Goal: Book appointment/travel/reservation

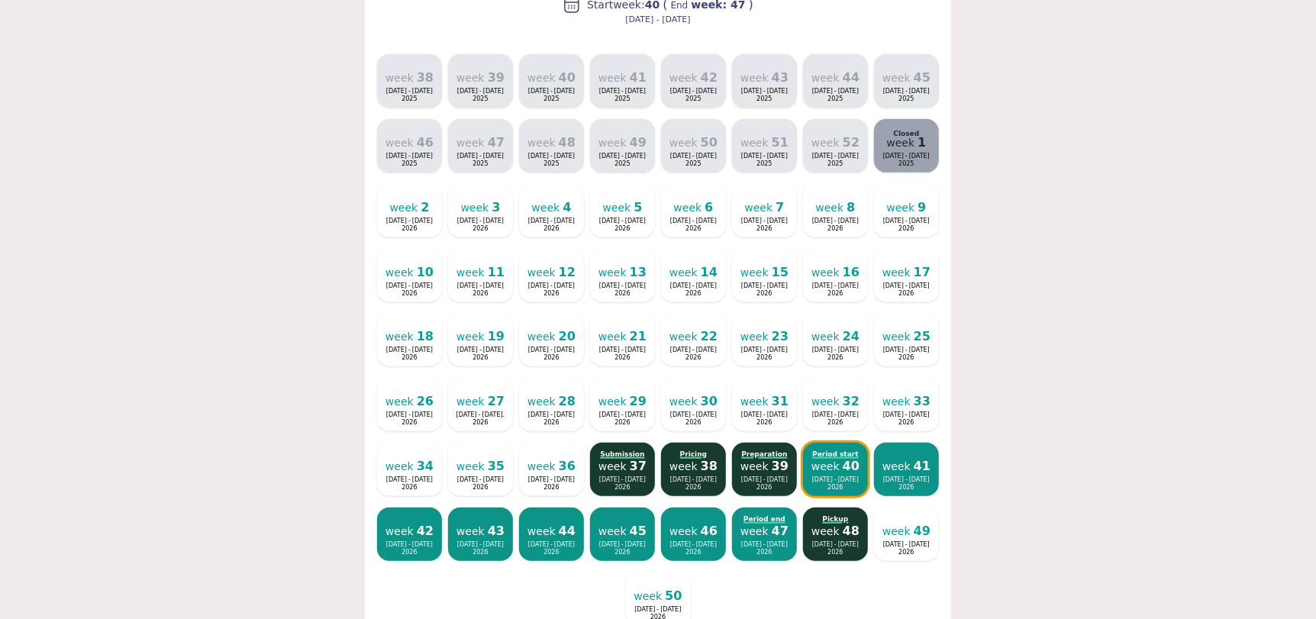
click at [1156, 155] on div "Easier concept You need to click on the week number where you want your period …" at bounding box center [658, 259] width 1172 height 1330
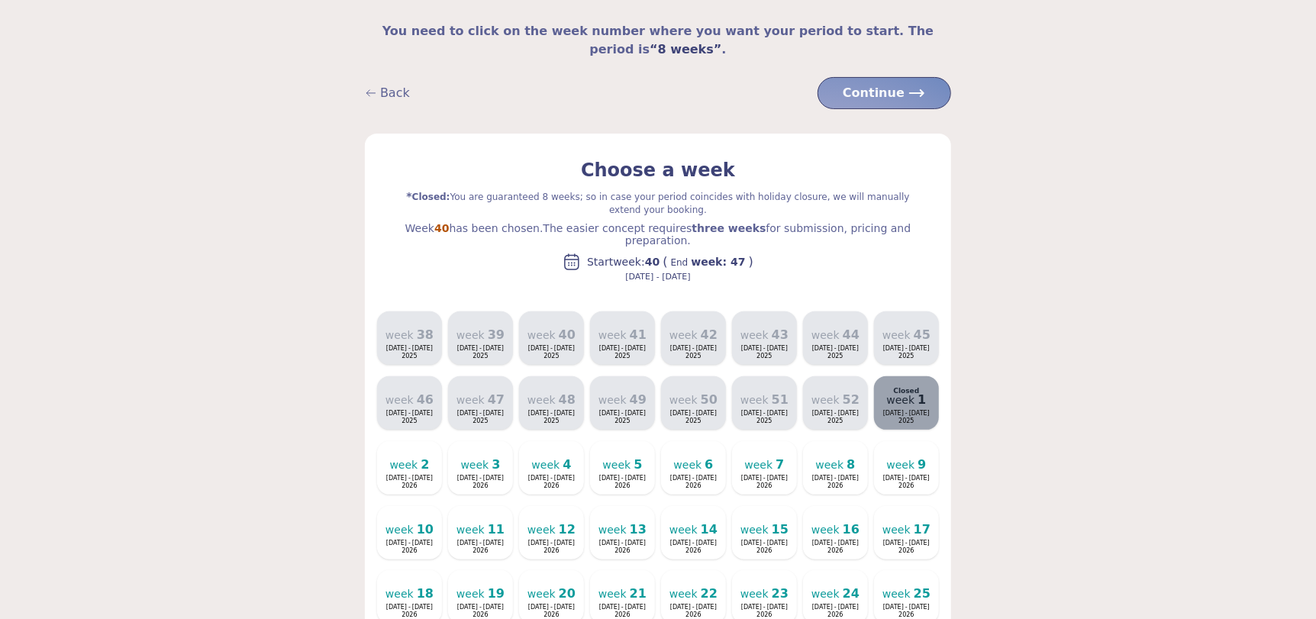
scroll to position [156, 0]
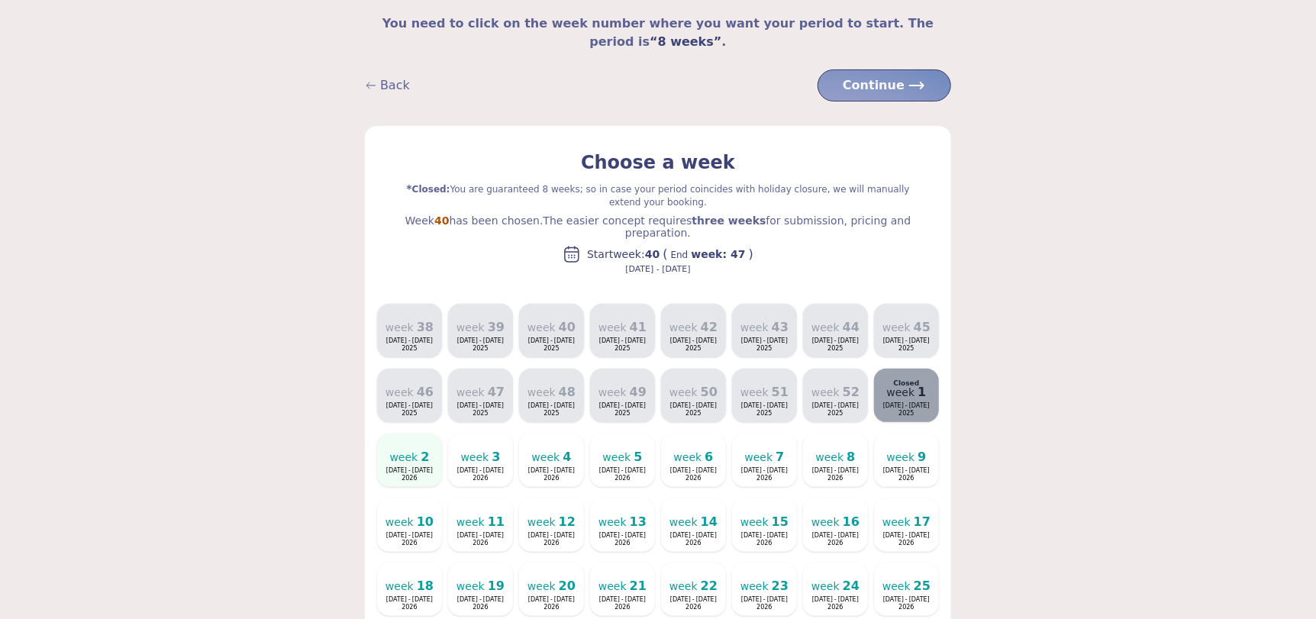
click at [395, 451] on font "week" at bounding box center [404, 457] width 28 height 12
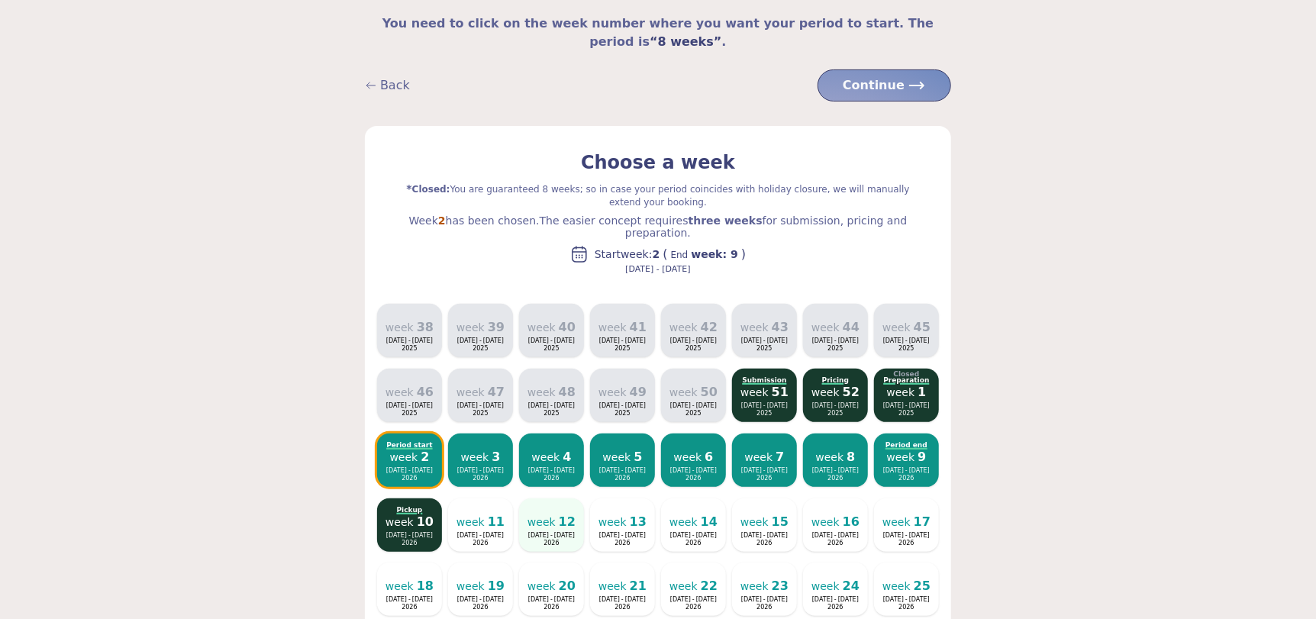
click at [543, 516] on font "week" at bounding box center [541, 522] width 28 height 12
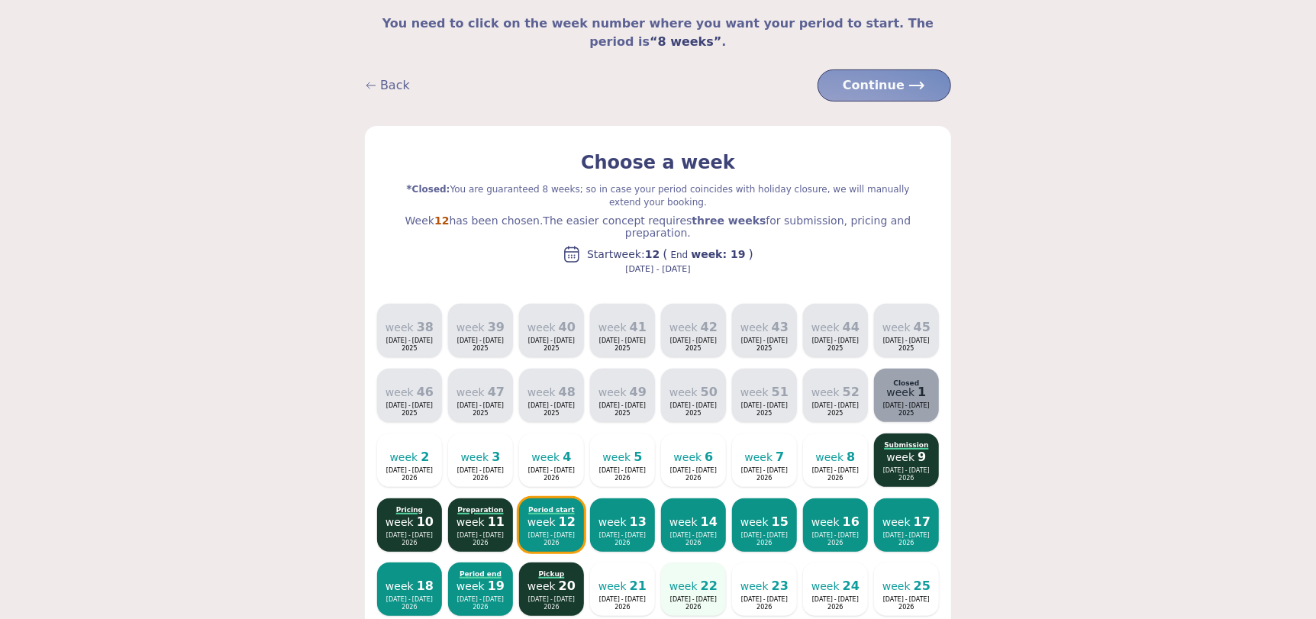
click at [692, 596] on font "-" at bounding box center [693, 599] width 2 height 7
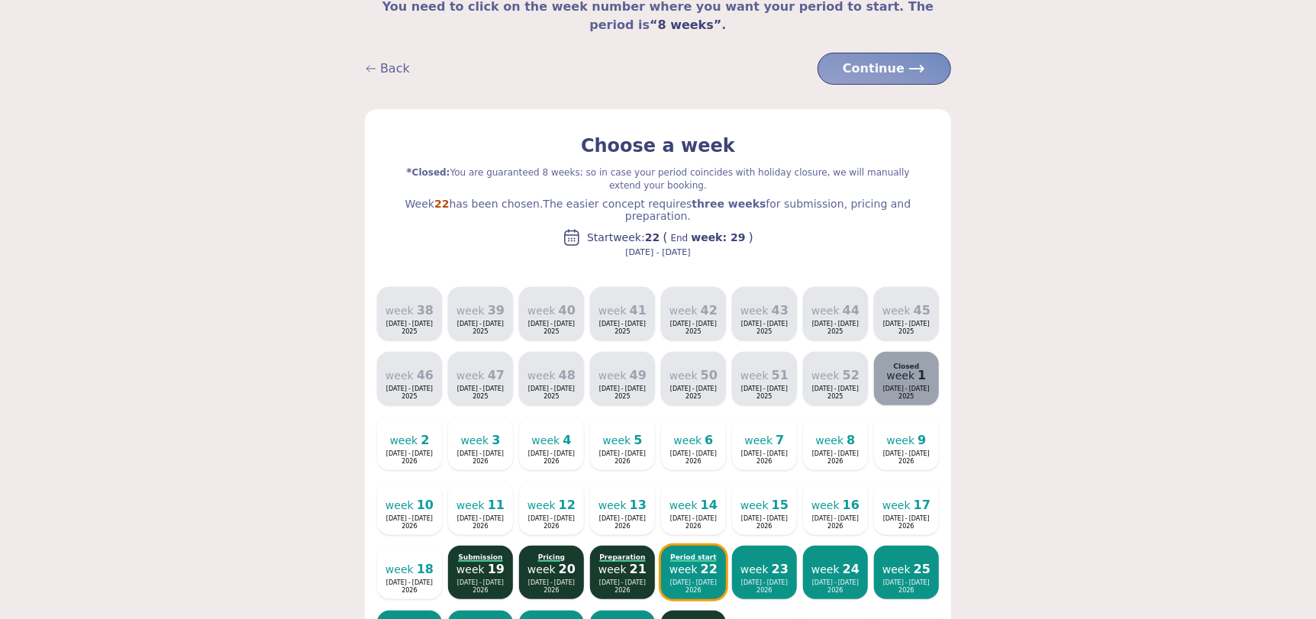
scroll to position [195, 0]
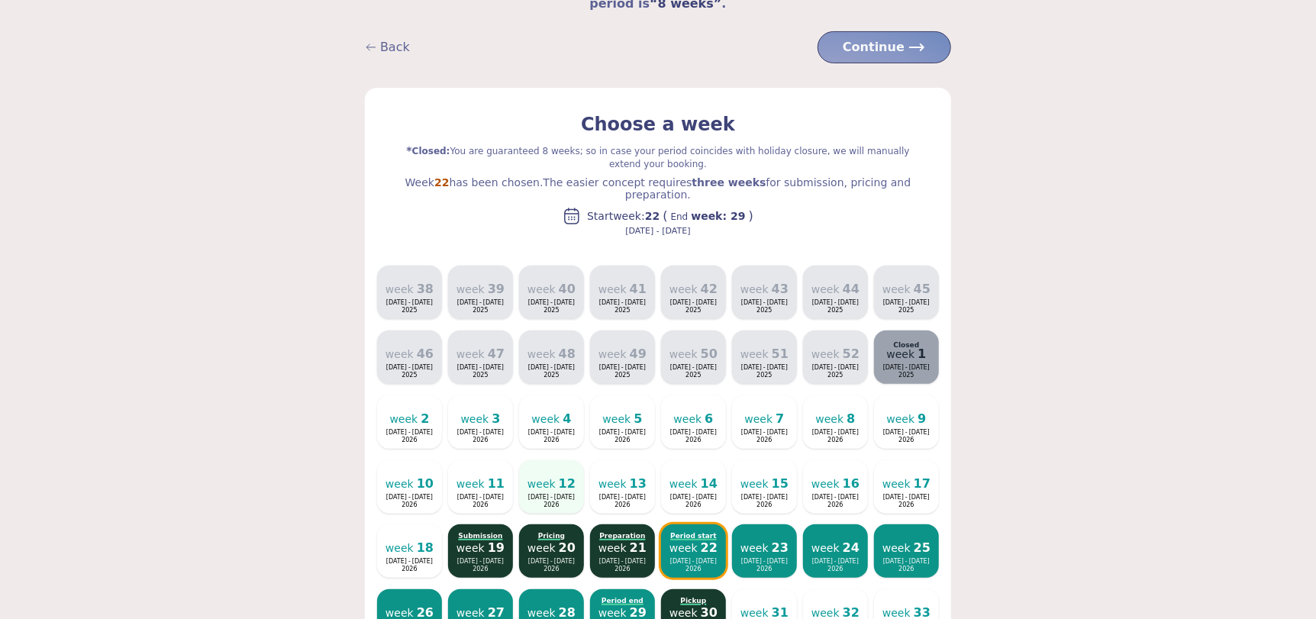
click at [557, 494] on font "Mar 22" at bounding box center [564, 497] width 21 height 7
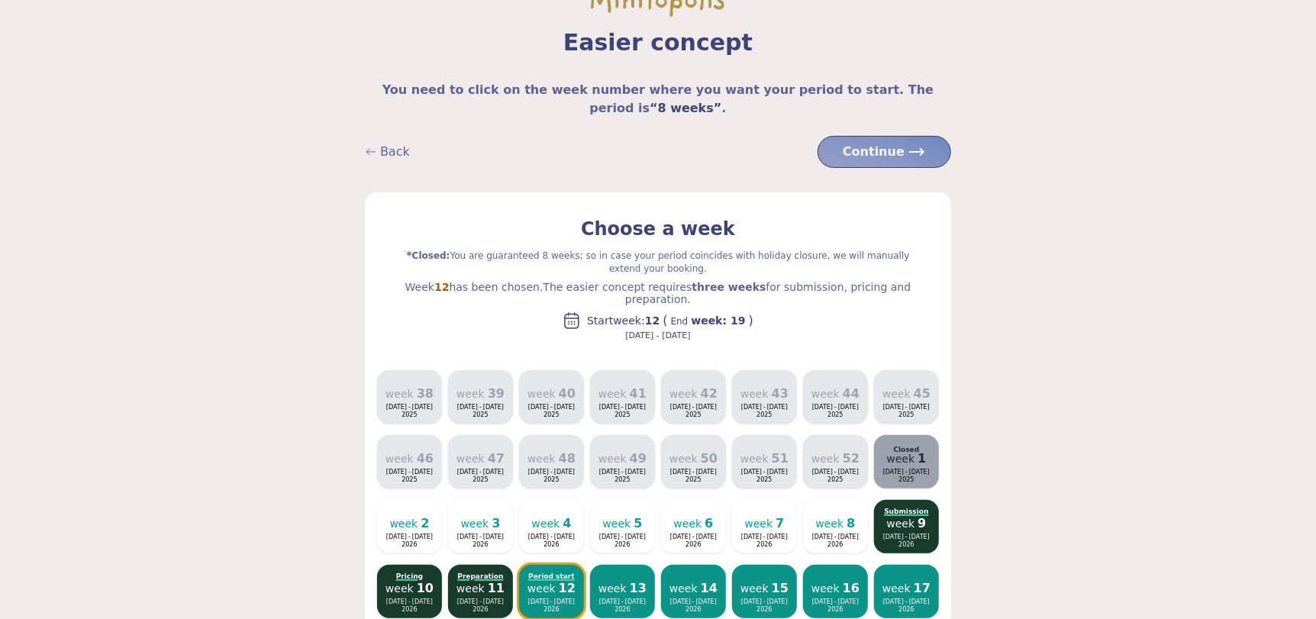
scroll to position [0, 0]
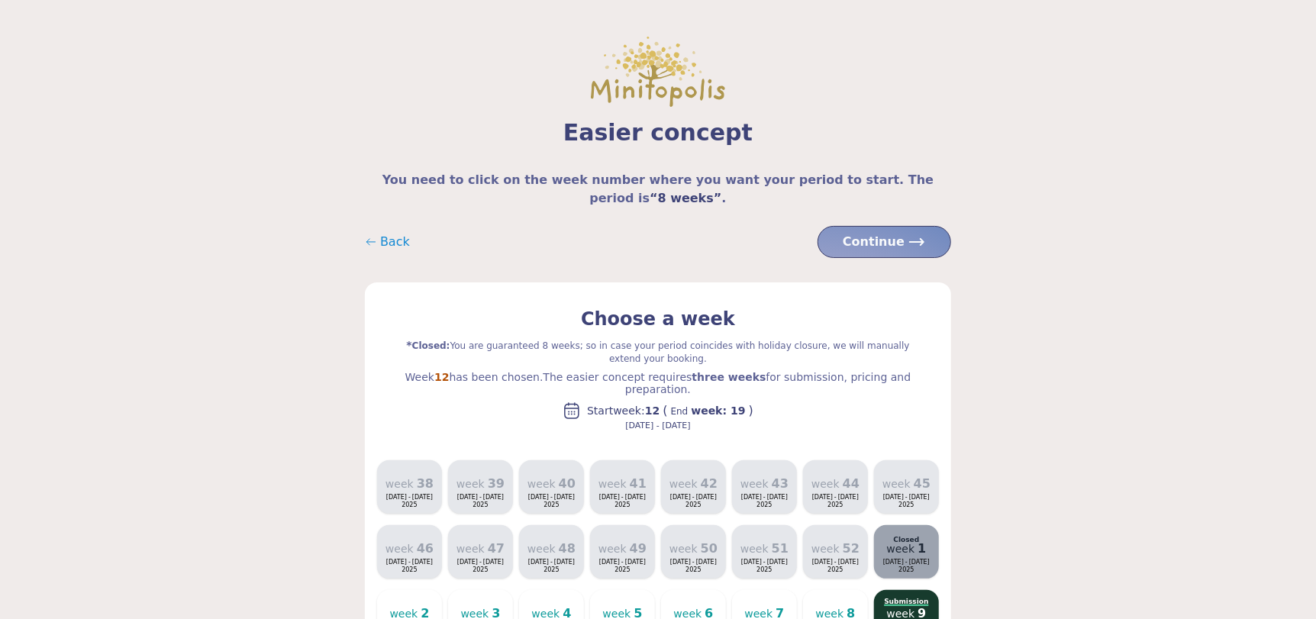
click at [393, 234] on font "Back" at bounding box center [395, 241] width 30 height 14
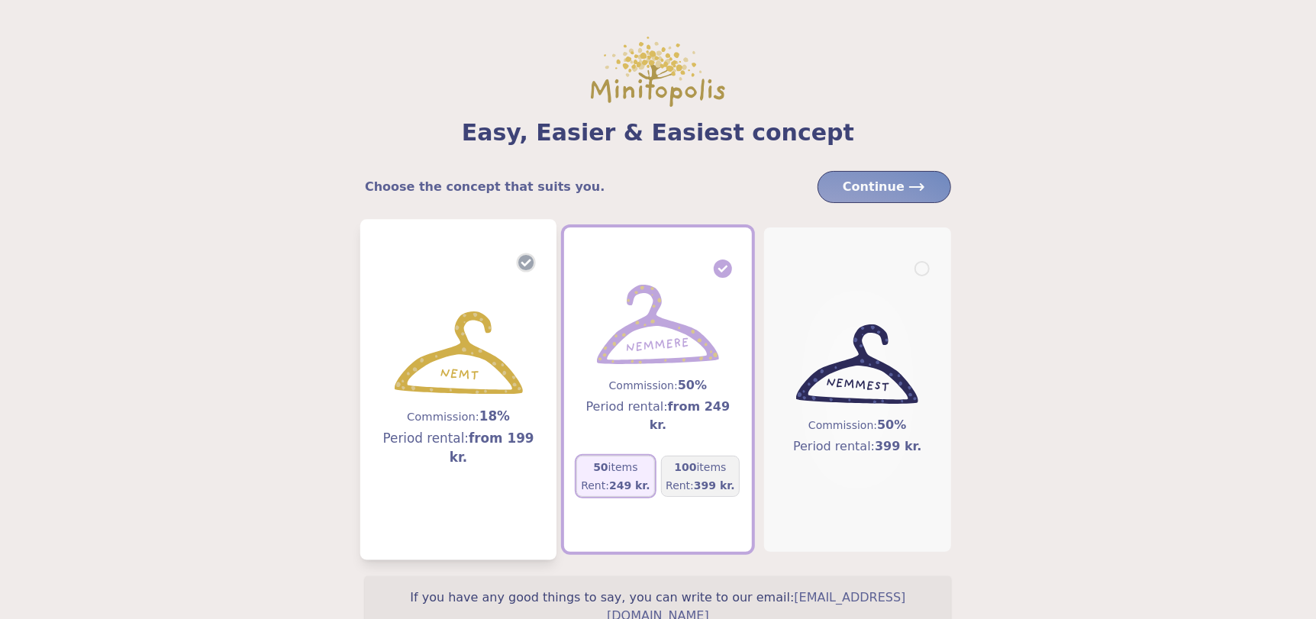
click at [467, 369] on img at bounding box center [459, 352] width 128 height 83
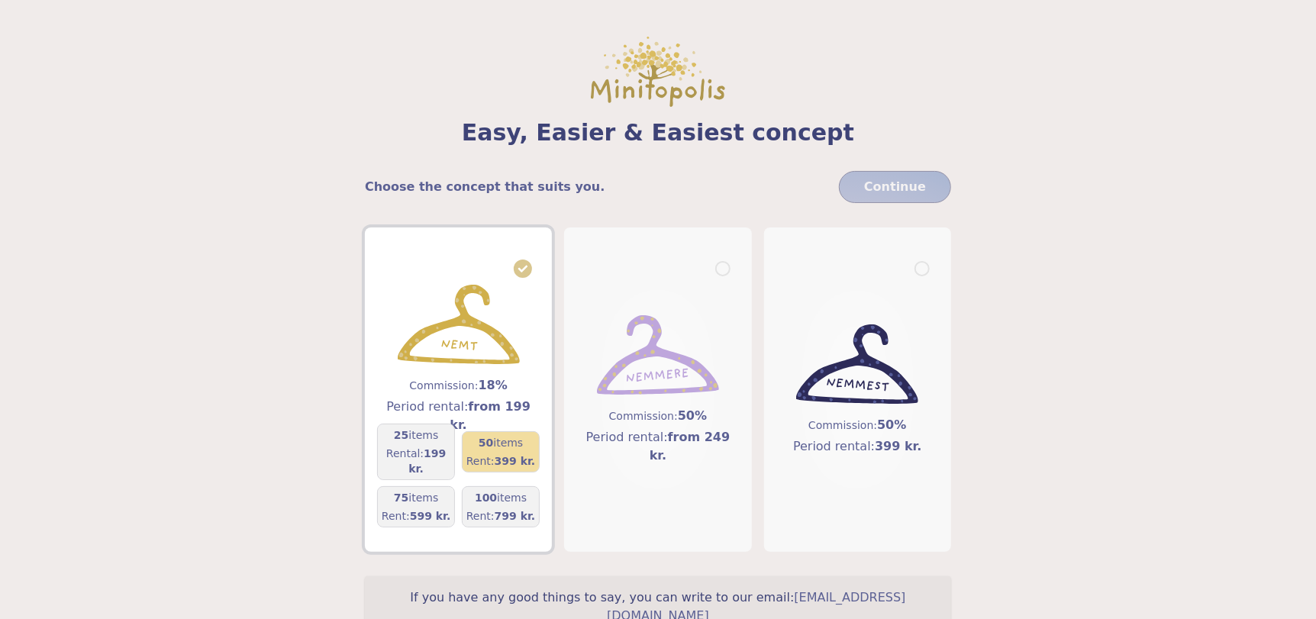
click at [509, 449] on font "items" at bounding box center [508, 443] width 30 height 12
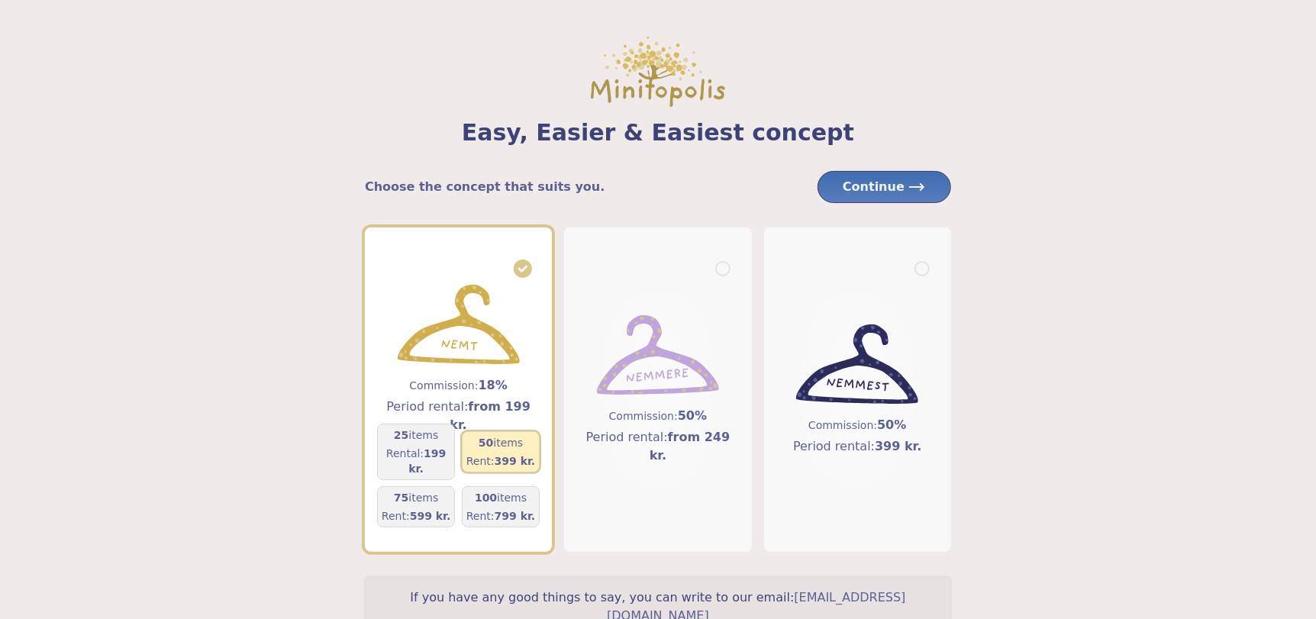
click at [875, 188] on font "Continue" at bounding box center [873, 186] width 62 height 14
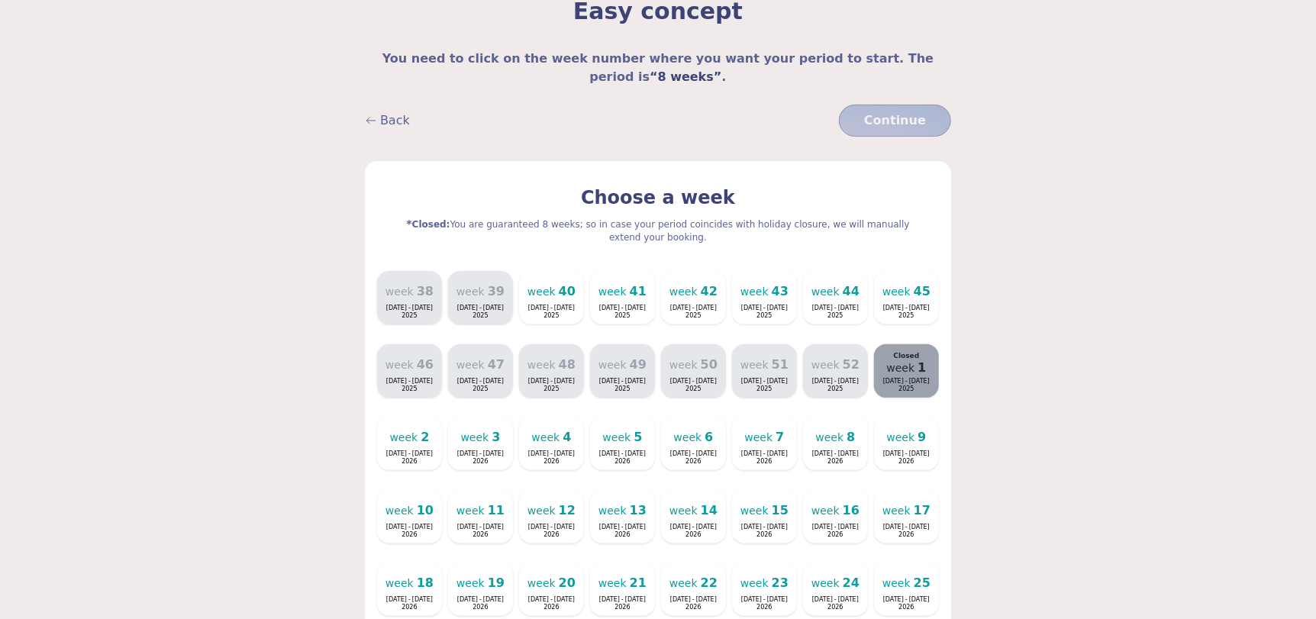
scroll to position [45, 0]
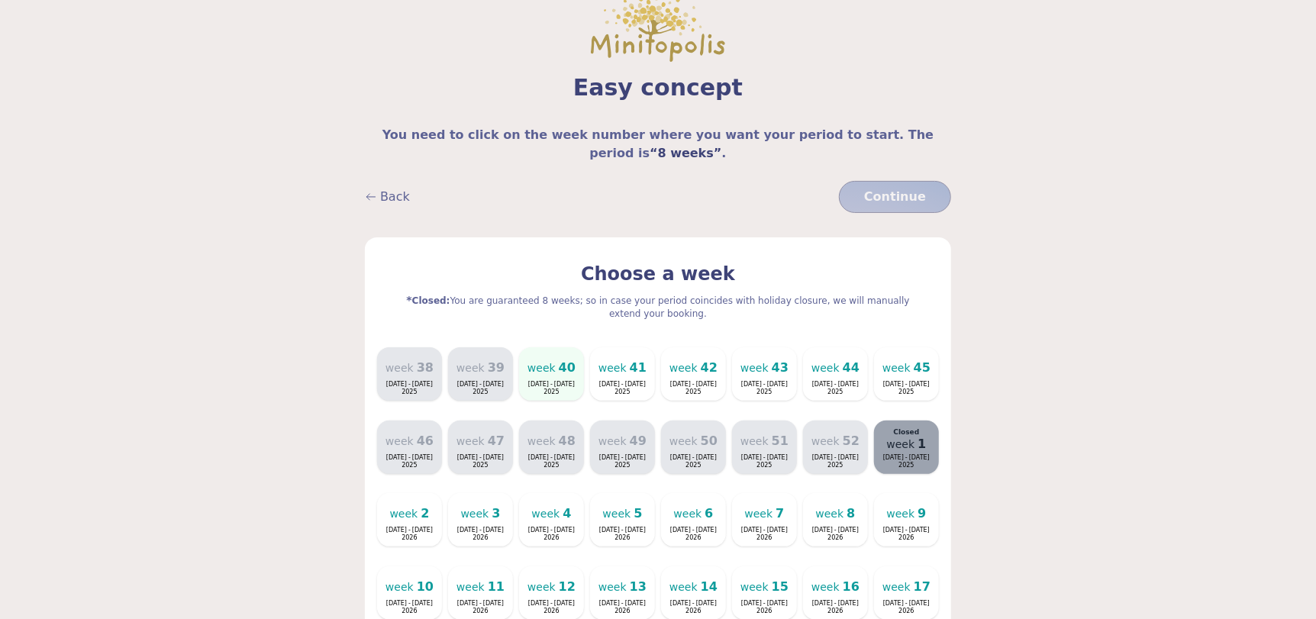
click at [551, 381] on span "-" at bounding box center [551, 384] width 5 height 7
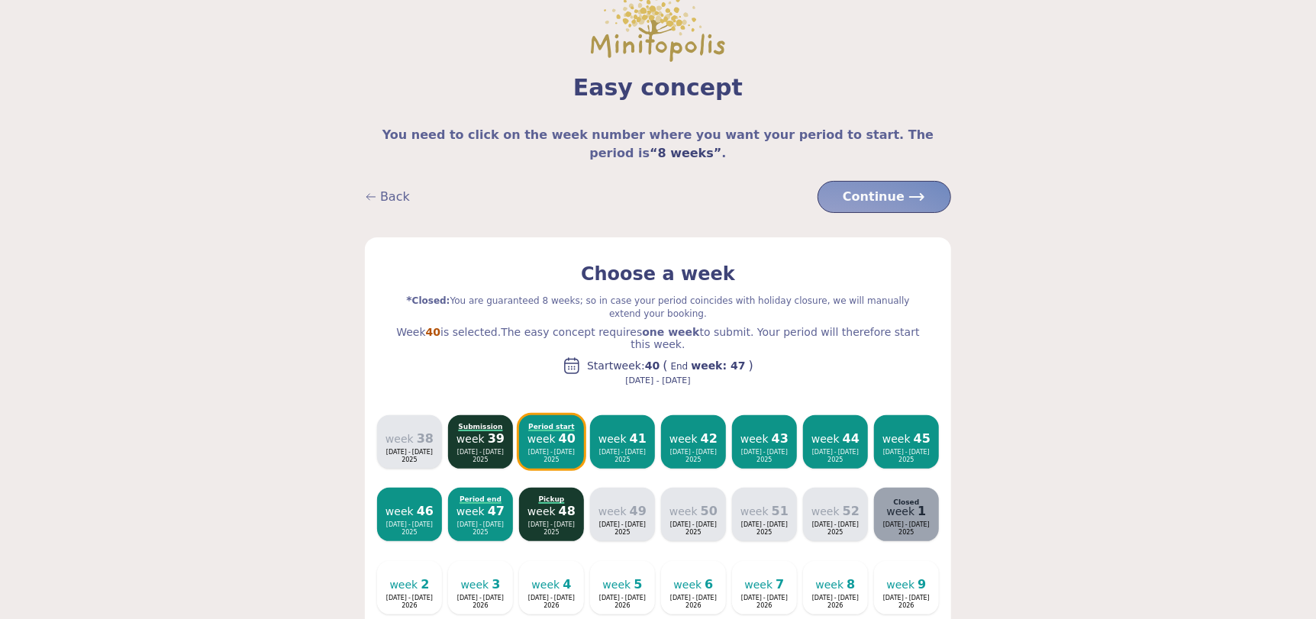
click at [323, 250] on div "Easy concept You need to click on the week number where you want your period to…" at bounding box center [658, 620] width 1172 height 1330
click at [386, 189] on font "Back" at bounding box center [395, 196] width 30 height 14
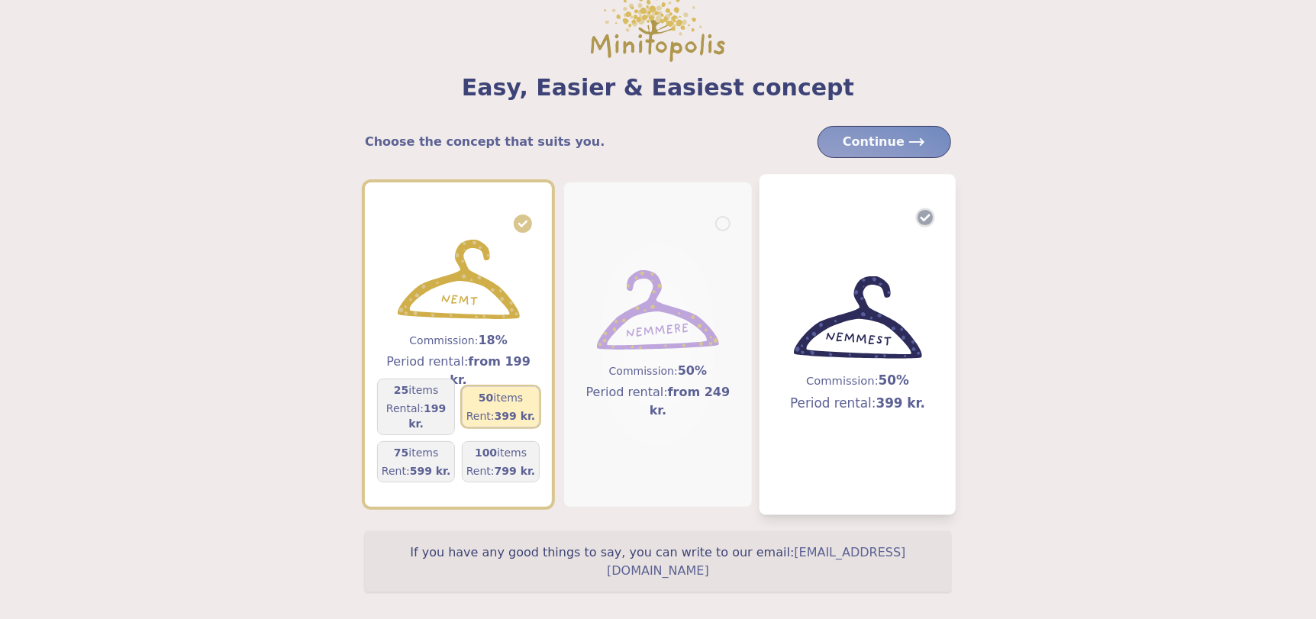
click at [844, 363] on div "Commission: 50% Period rental: 399 kr." at bounding box center [857, 344] width 135 height 137
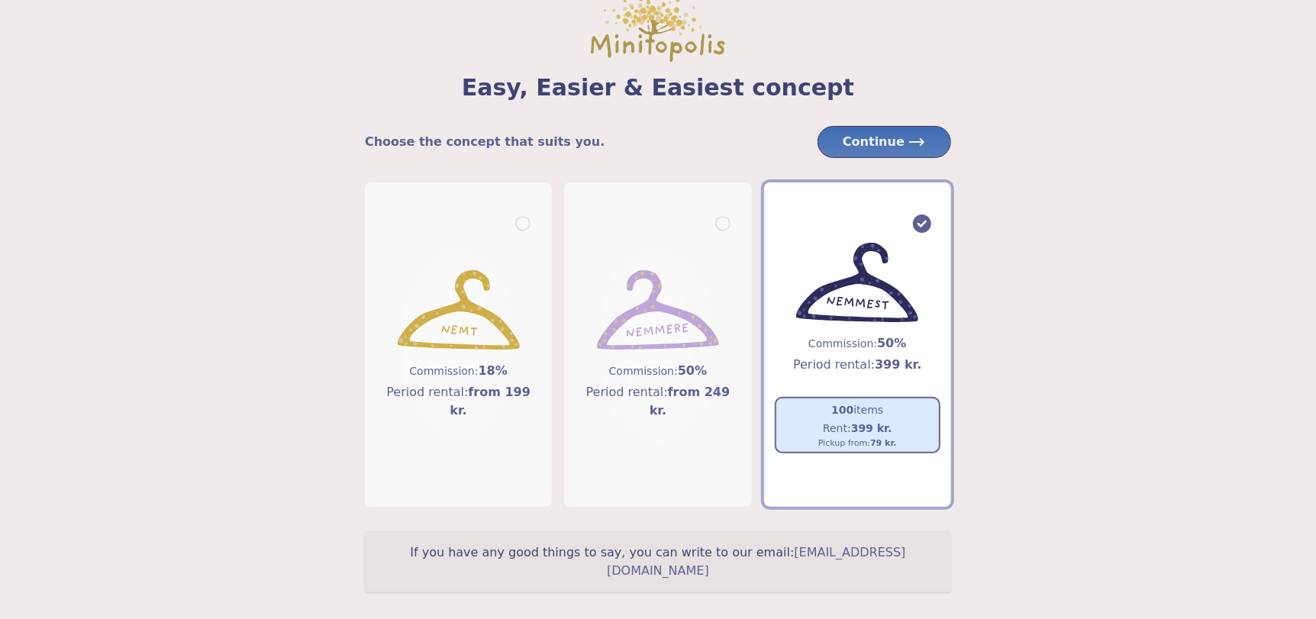
click at [895, 134] on font "Continue" at bounding box center [873, 141] width 62 height 14
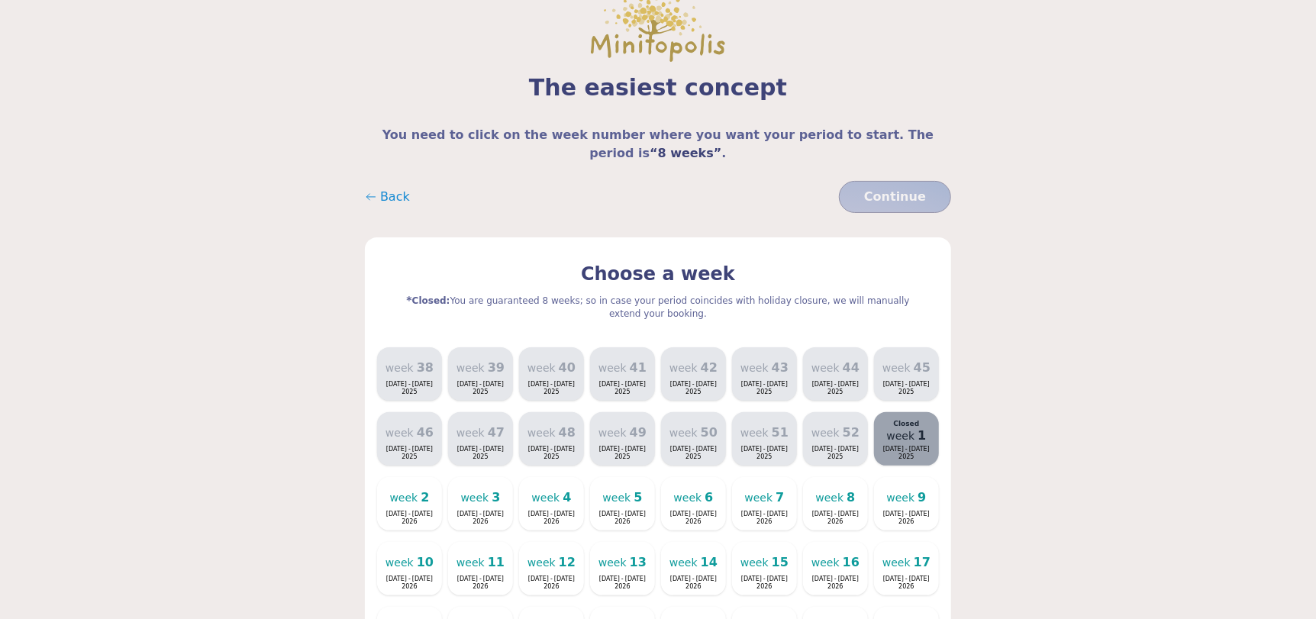
click at [390, 189] on font "Back" at bounding box center [395, 196] width 30 height 14
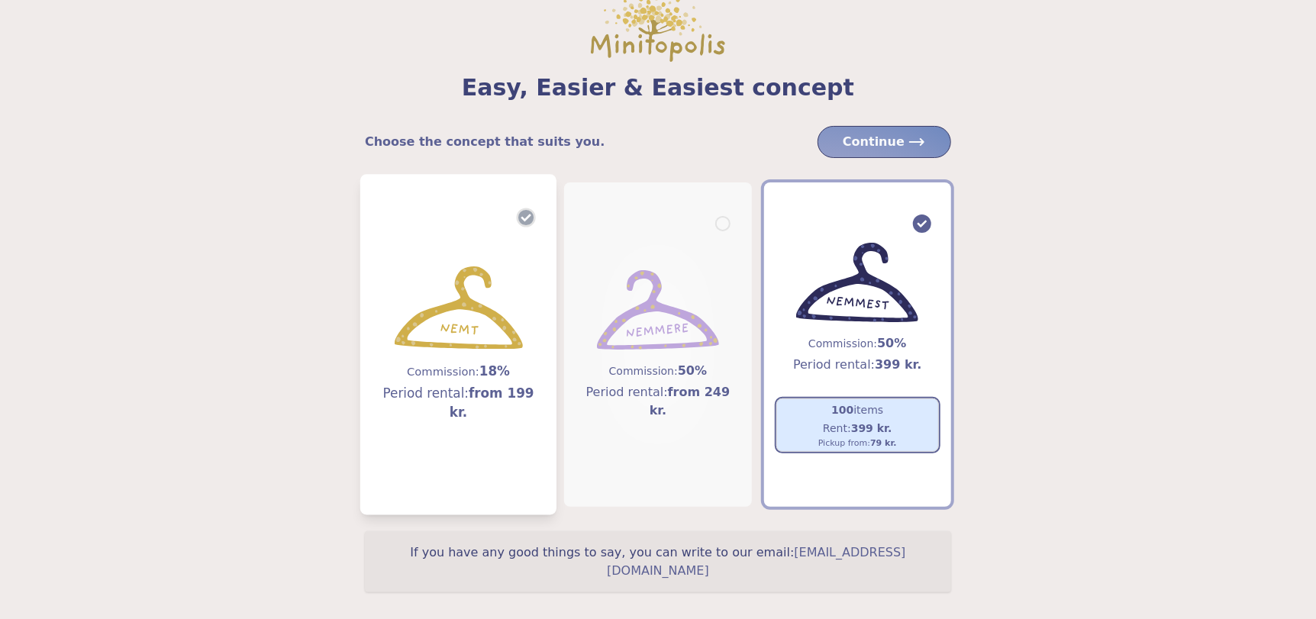
click at [461, 315] on img at bounding box center [459, 307] width 128 height 83
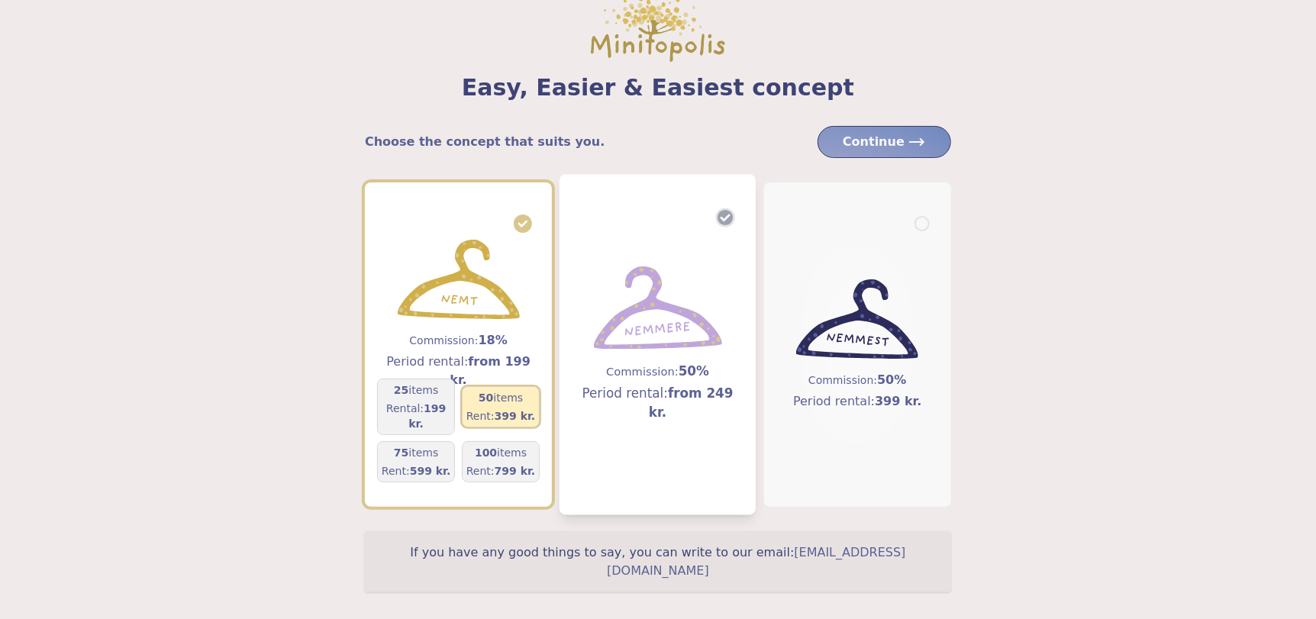
click at [675, 329] on img at bounding box center [658, 307] width 128 height 83
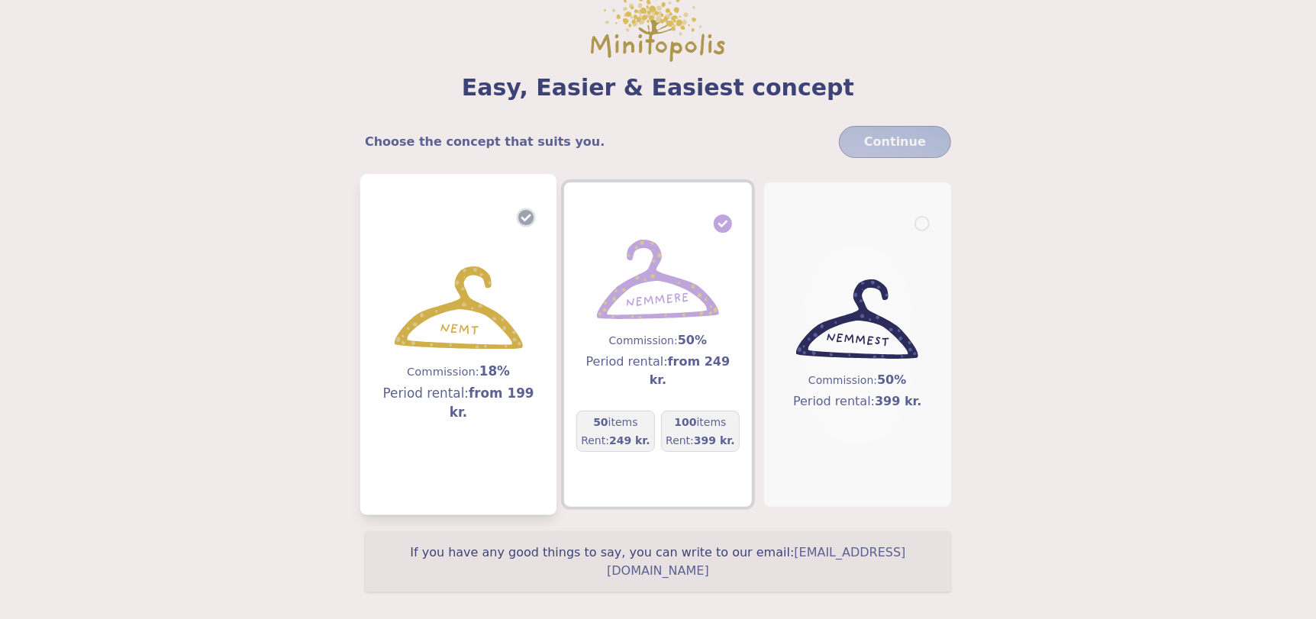
click at [455, 369] on div "Commission: 18% Period rental: from 199 kr." at bounding box center [458, 344] width 171 height 156
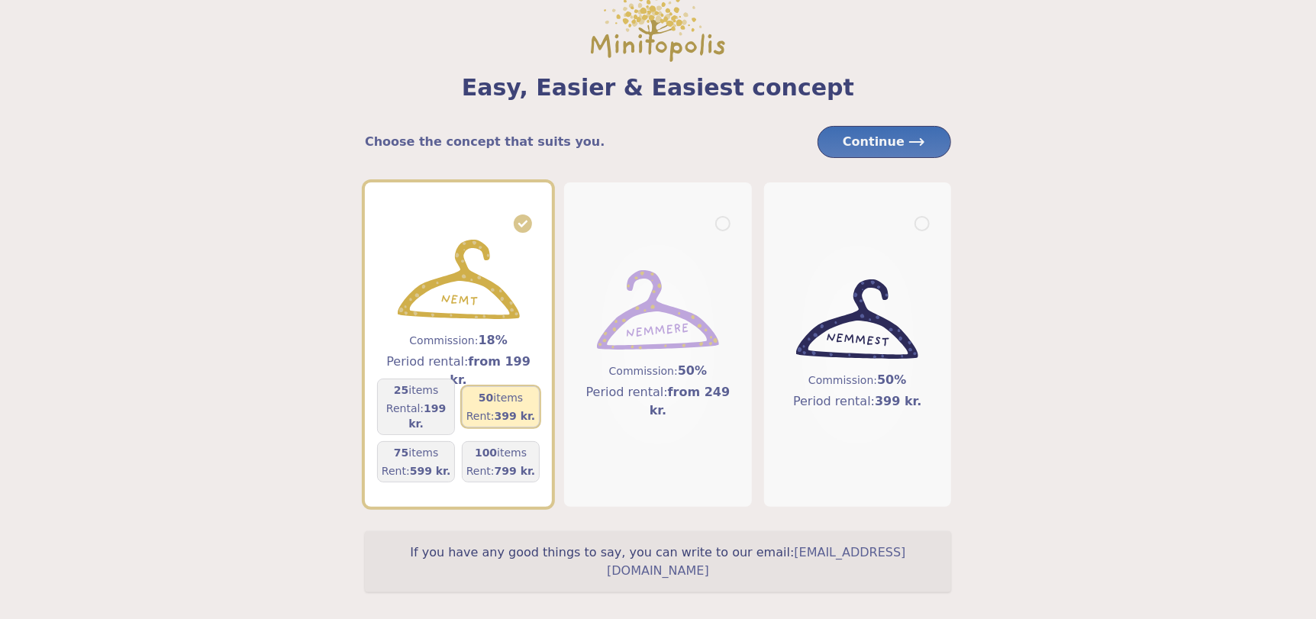
click at [881, 138] on font "Continue" at bounding box center [873, 141] width 62 height 14
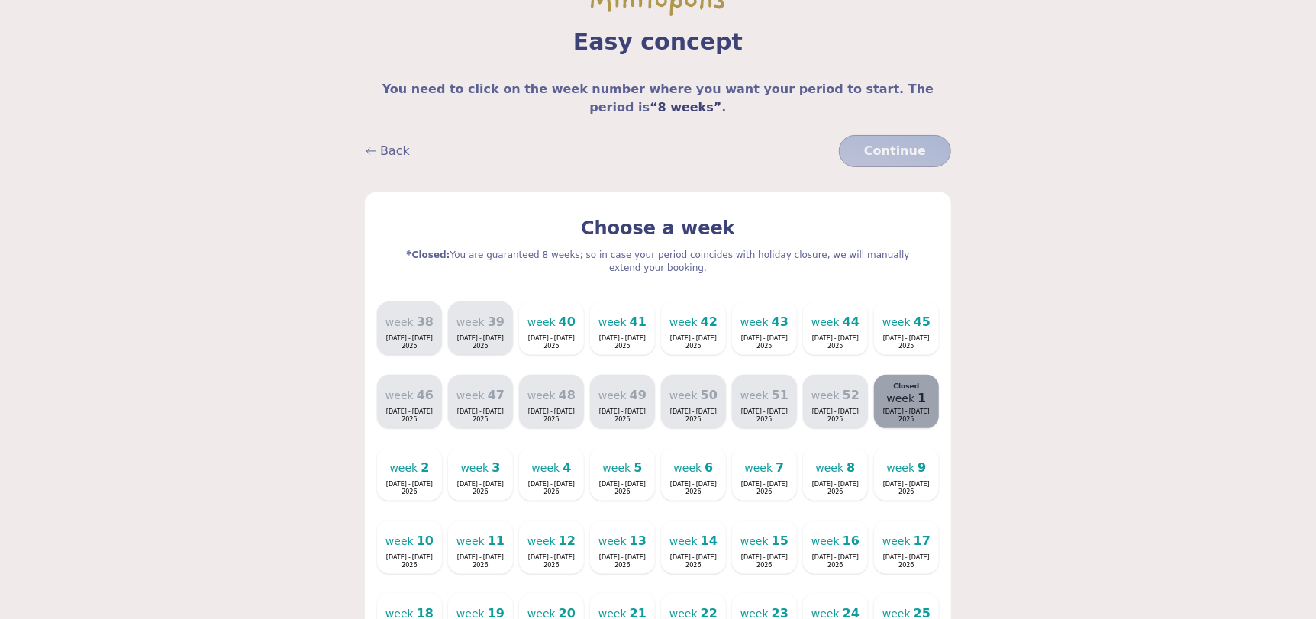
scroll to position [94, 0]
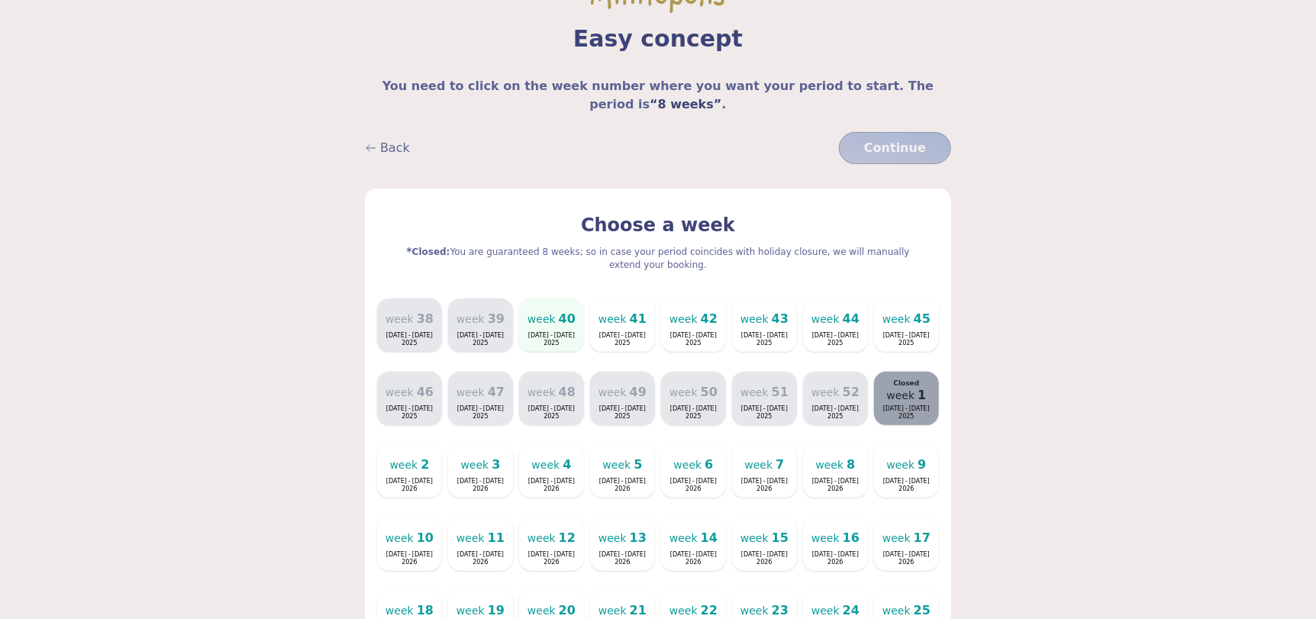
click at [560, 305] on div "week 40 Sep 29 - Oct 5 2025" at bounding box center [551, 325] width 60 height 40
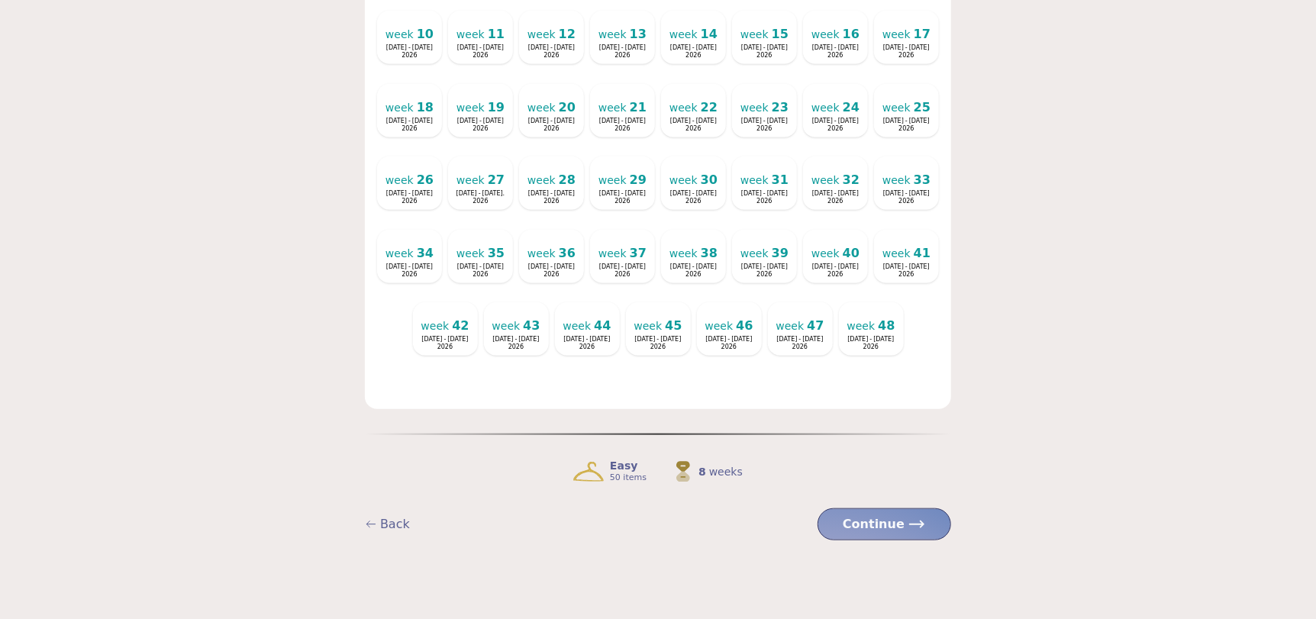
scroll to position [34, 0]
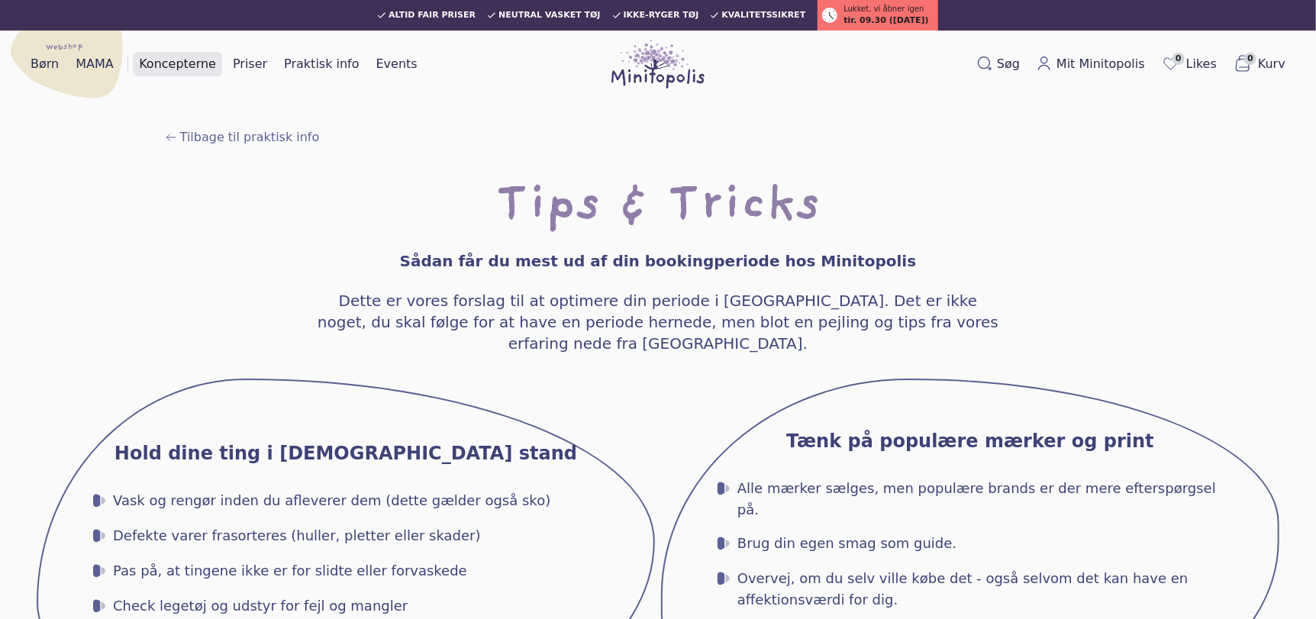
click at [183, 62] on link "Koncepterne" at bounding box center [177, 64] width 89 height 24
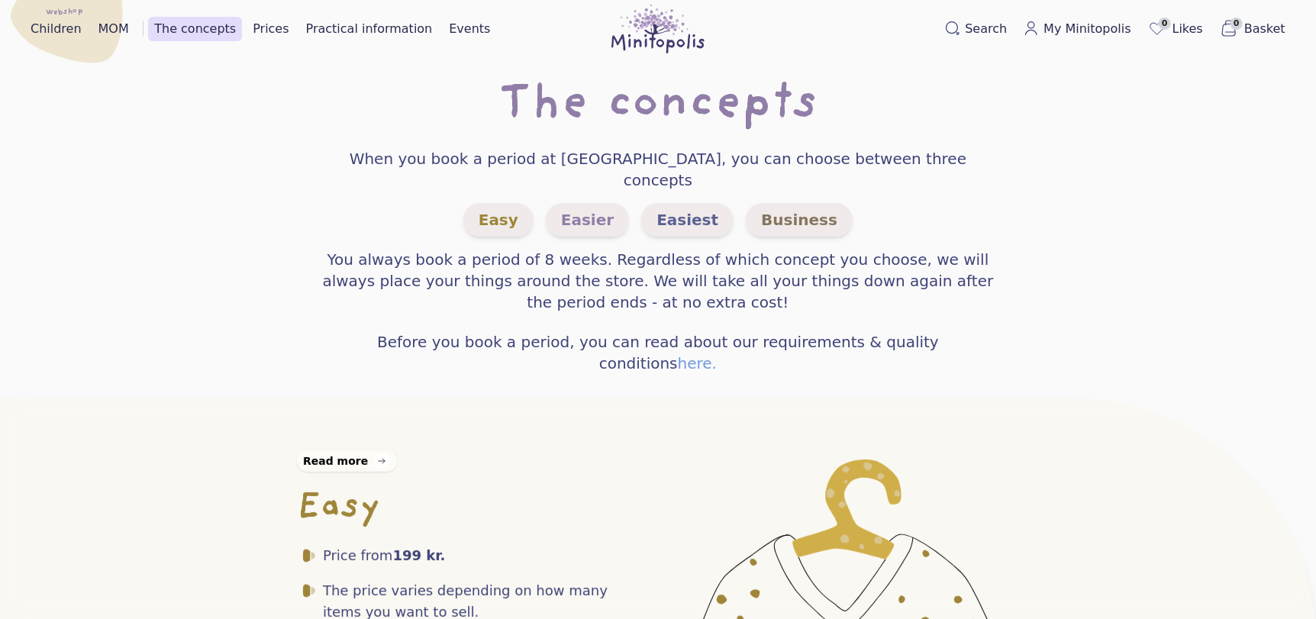
scroll to position [12, 0]
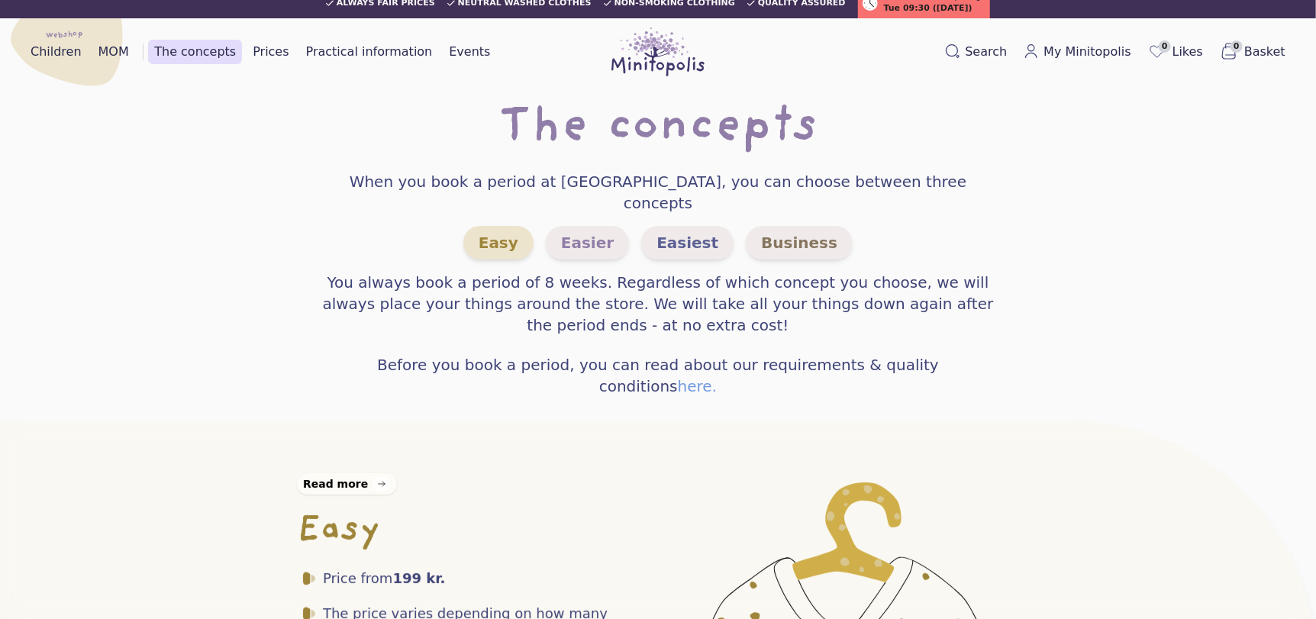
click at [518, 234] on font "Easy" at bounding box center [498, 243] width 40 height 18
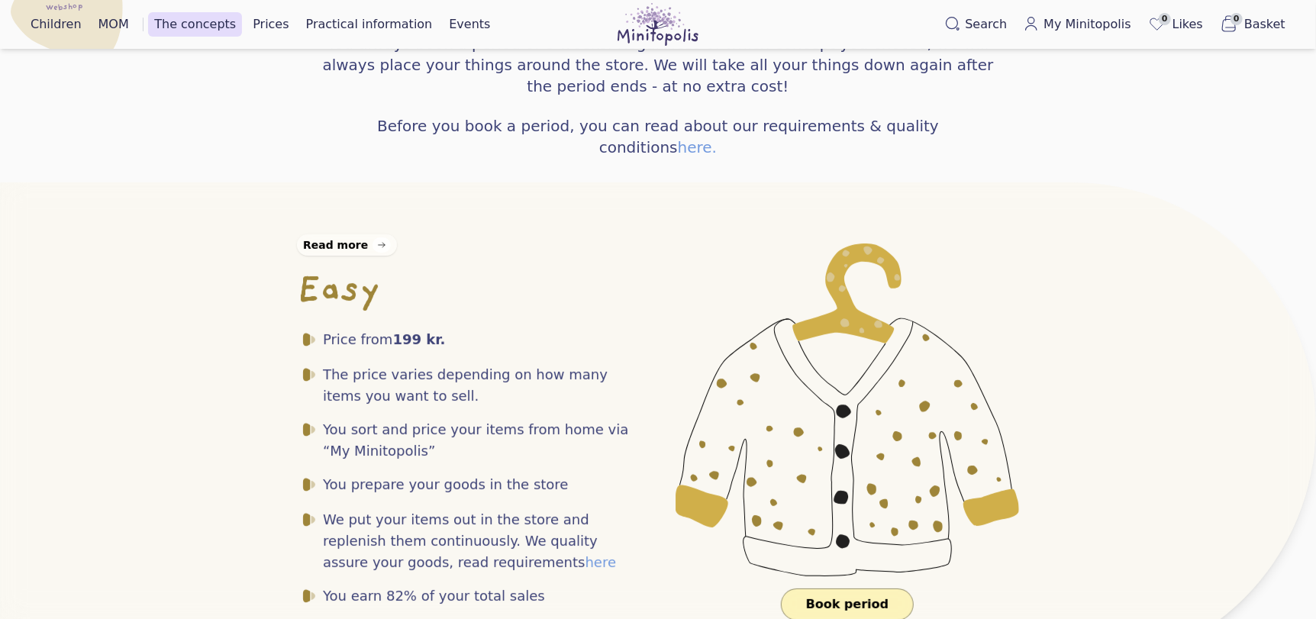
scroll to position [237, 0]
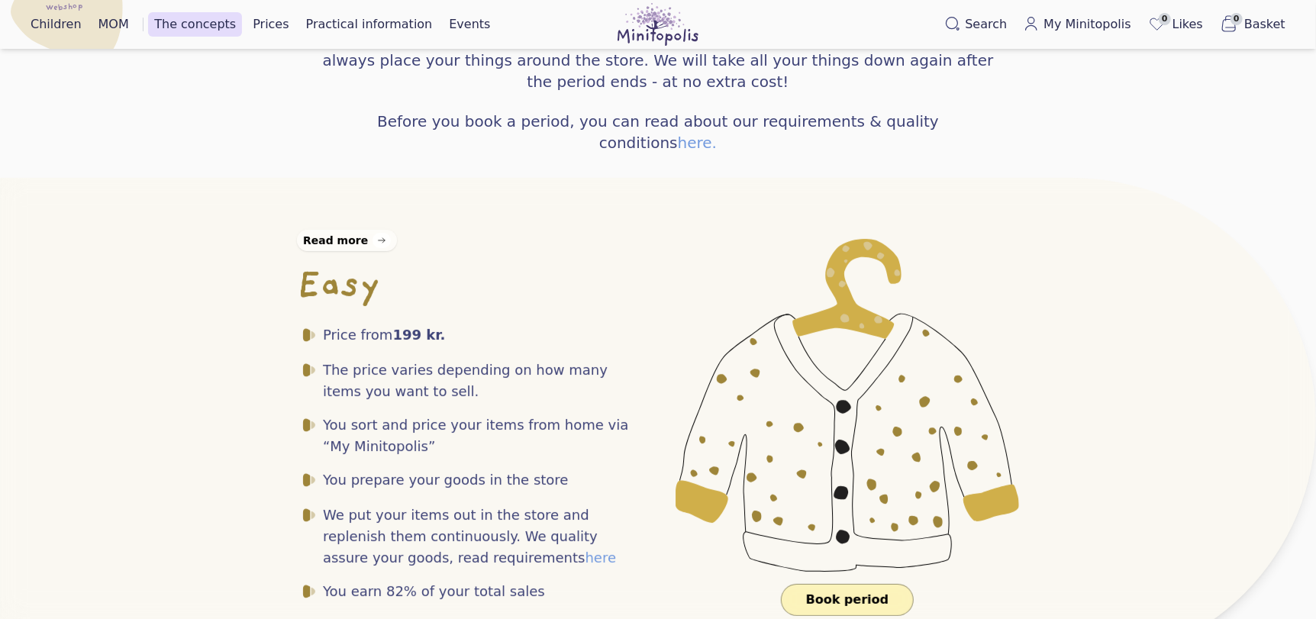
click at [346, 234] on font "Read more" at bounding box center [335, 240] width 65 height 12
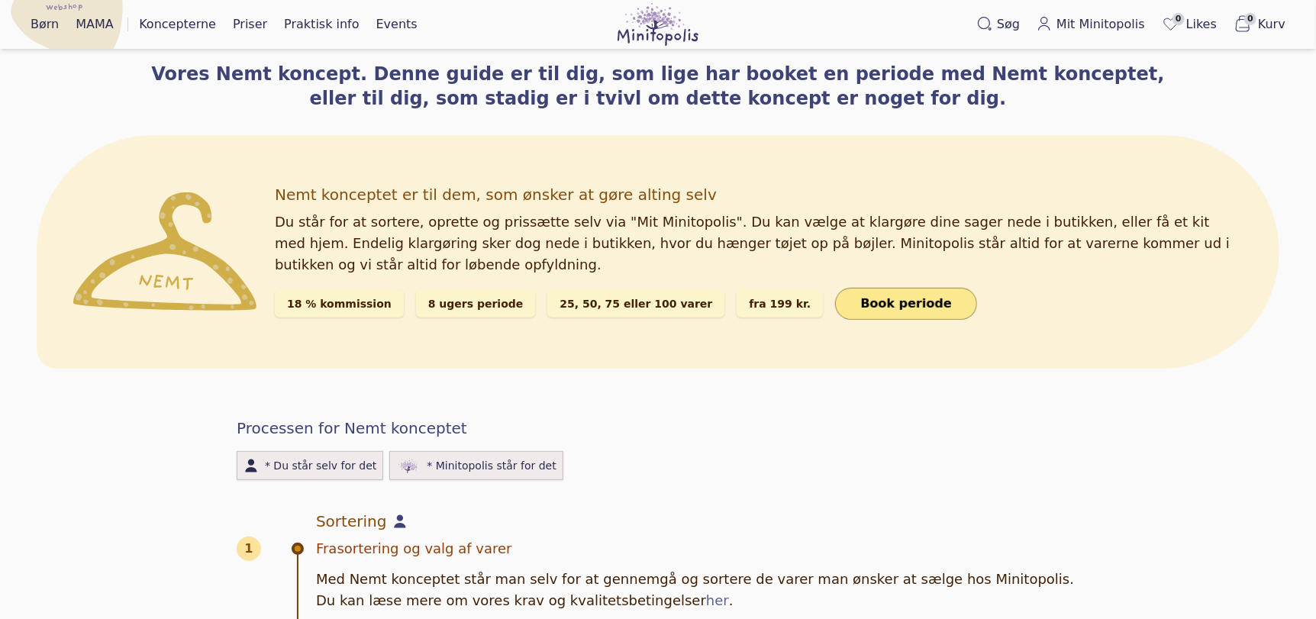
scroll to position [162, 0]
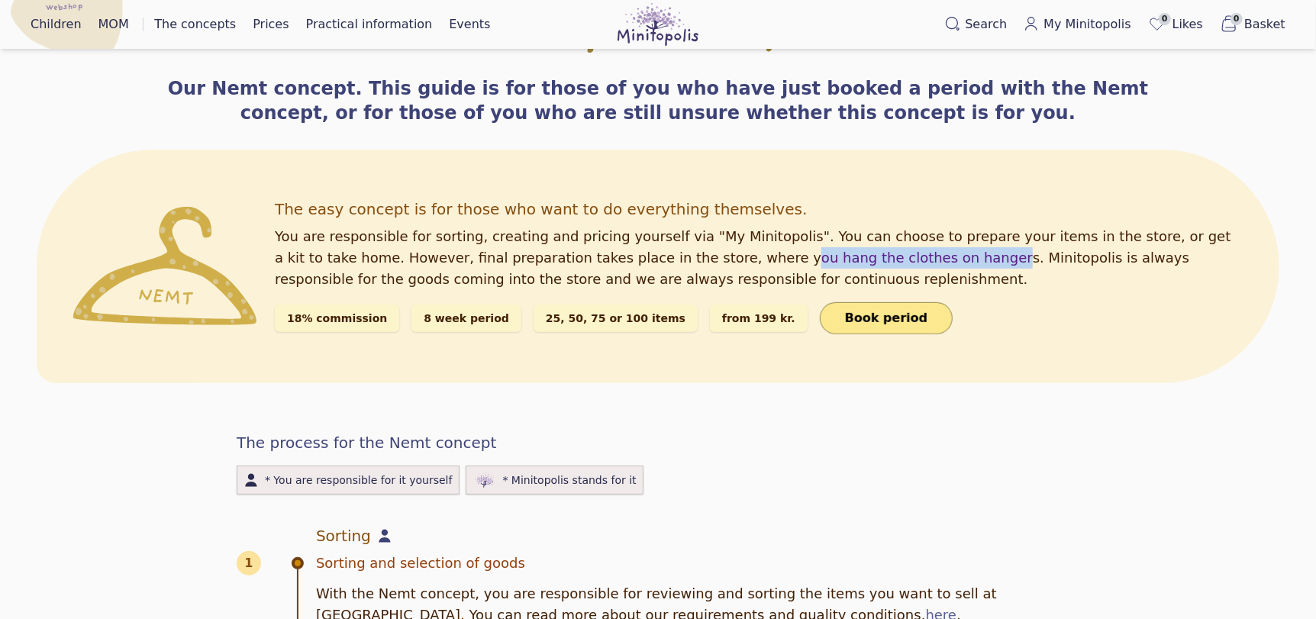
drag, startPoint x: 633, startPoint y: 252, endPoint x: 820, endPoint y: 260, distance: 187.9
click at [820, 261] on font "You are responsible for sorting, creating and pricing yourself via "My Minitopo…" at bounding box center [753, 257] width 956 height 59
click at [930, 263] on font "You are responsible for sorting, creating and pricing yourself via "My Minitopo…" at bounding box center [753, 257] width 956 height 59
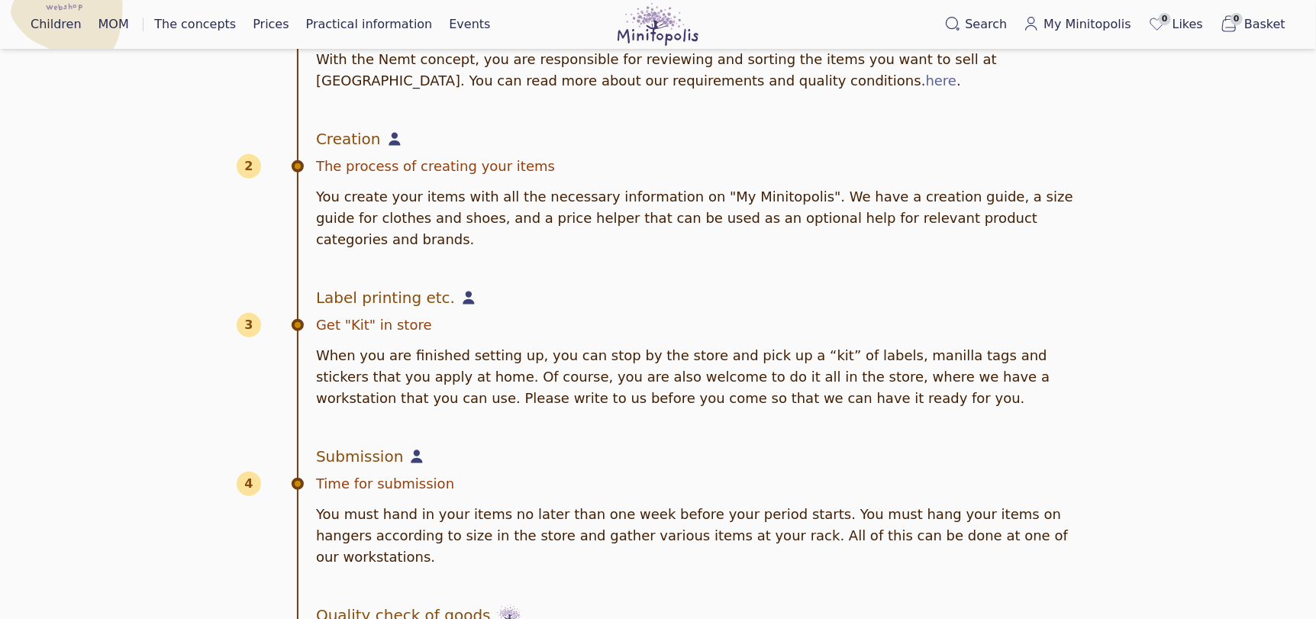
scroll to position [707, 0]
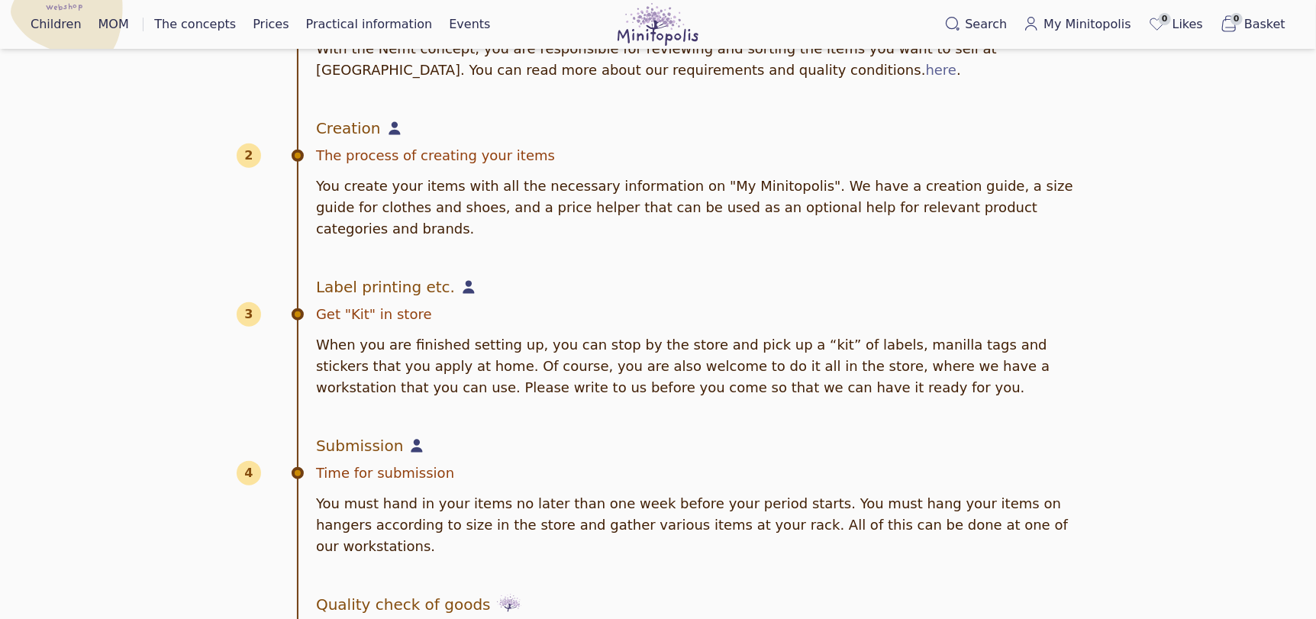
click at [784, 221] on div "Creation 2 The process of creating your items You create your items with all th…" at bounding box center [658, 178] width 842 height 159
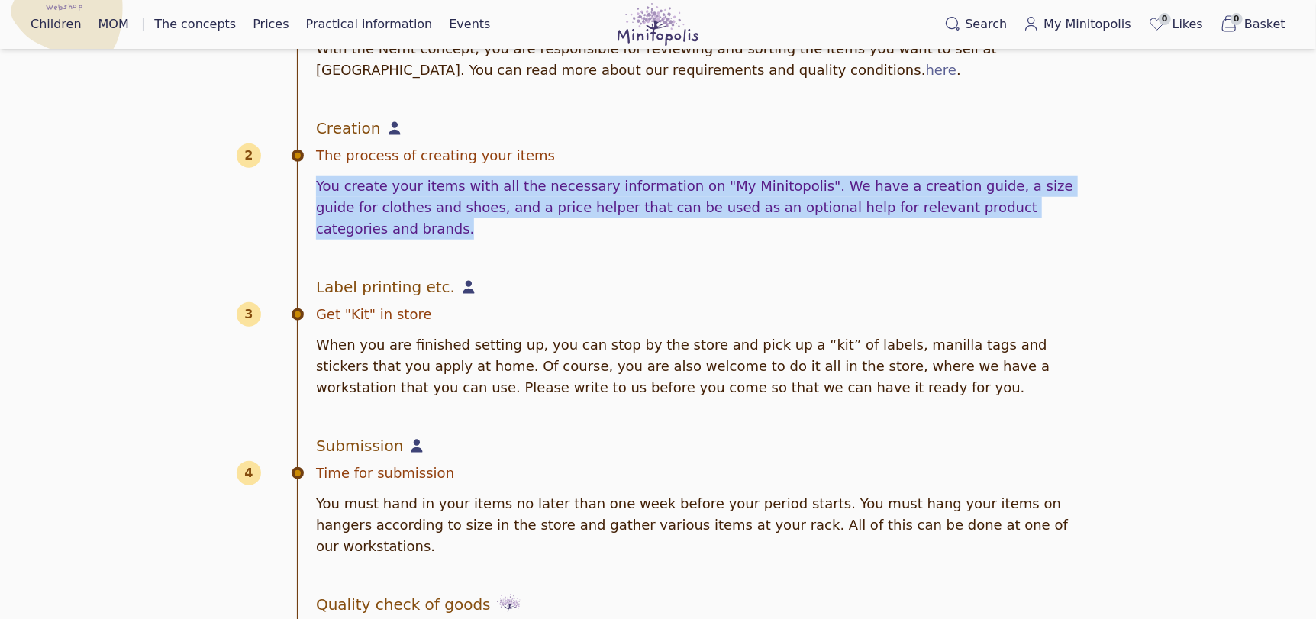
drag, startPoint x: 784, startPoint y: 221, endPoint x: 929, endPoint y: 222, distance: 145.8
click at [929, 222] on div "Creation 2 The process of creating your items You create your items with all th…" at bounding box center [658, 178] width 842 height 159
click at [920, 216] on div at bounding box center [920, 216] width 0 height 0
click at [1118, 185] on div "Back Easy concept Our Nemt concept. This guide is for those of you who have jus…" at bounding box center [657, 452] width 1267 height 2123
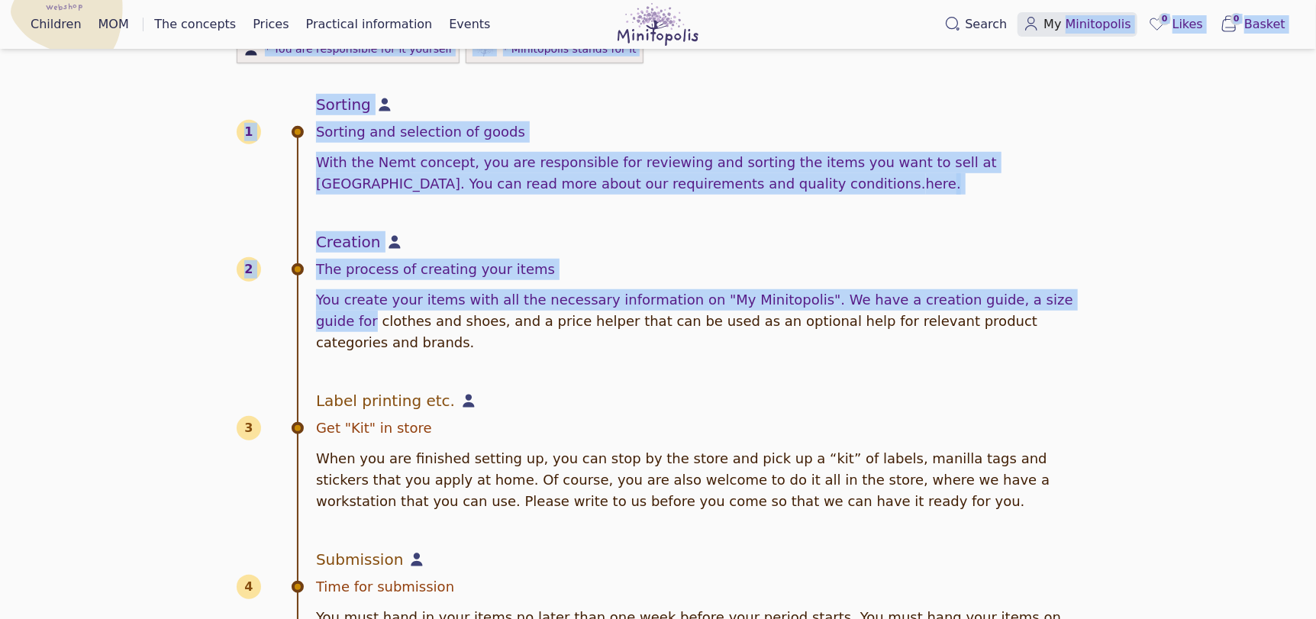
scroll to position [548, 0]
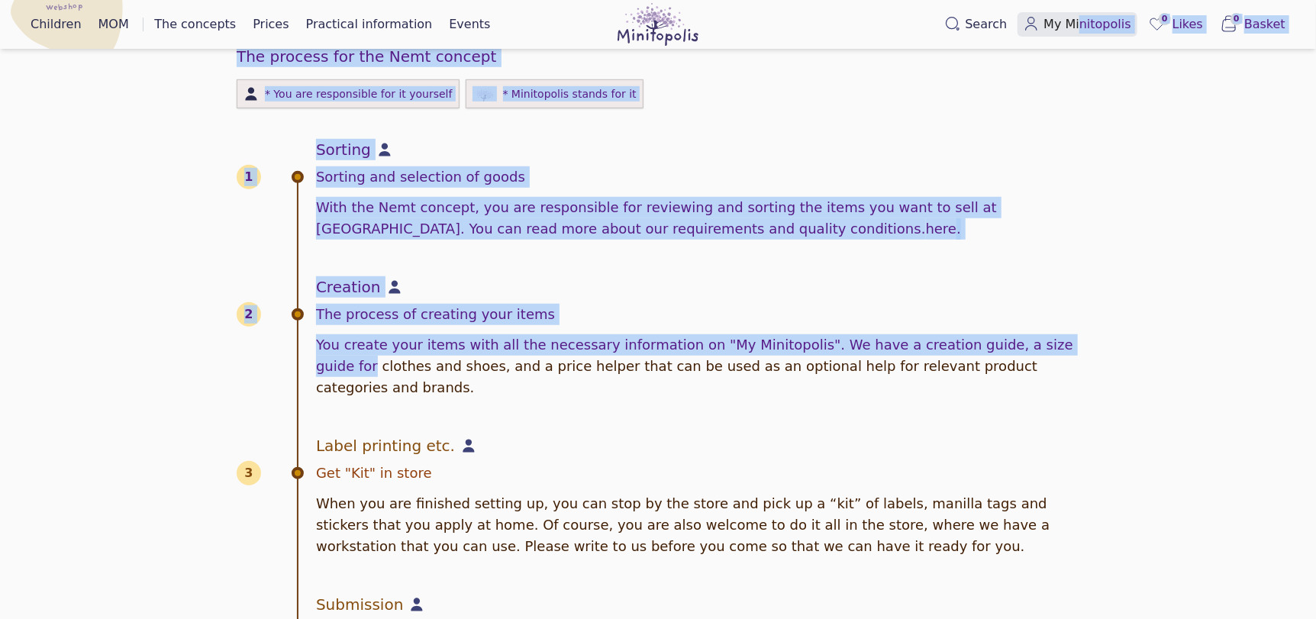
drag, startPoint x: 1118, startPoint y: 185, endPoint x: 1091, endPoint y: 27, distance: 159.6
click at [1091, 27] on font "My Minitopolis" at bounding box center [1086, 24] width 87 height 14
click at [769, 258] on div "Creation 2 The process of creating your items You create your items with all th…" at bounding box center [658, 337] width 842 height 159
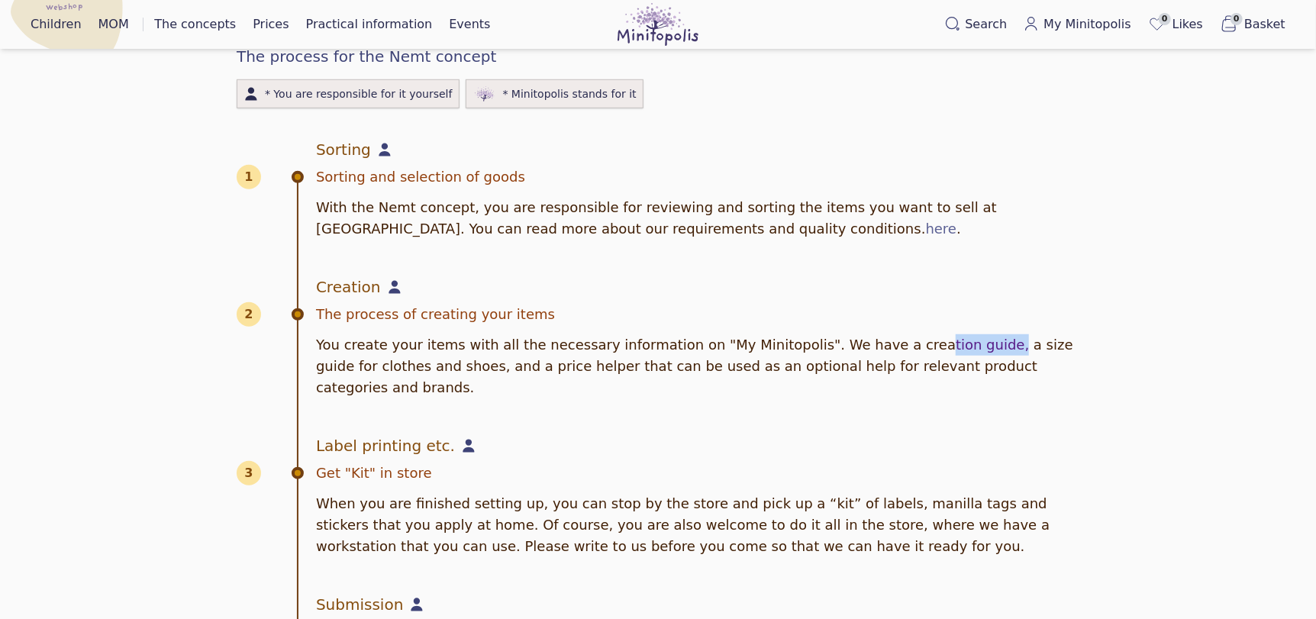
drag, startPoint x: 875, startPoint y: 340, endPoint x: 941, endPoint y: 349, distance: 66.9
click at [941, 349] on font "You create your items with all the necessary information on "My Minitopolis". W…" at bounding box center [694, 366] width 757 height 59
click at [346, 24] on font "Practical information" at bounding box center [369, 24] width 127 height 14
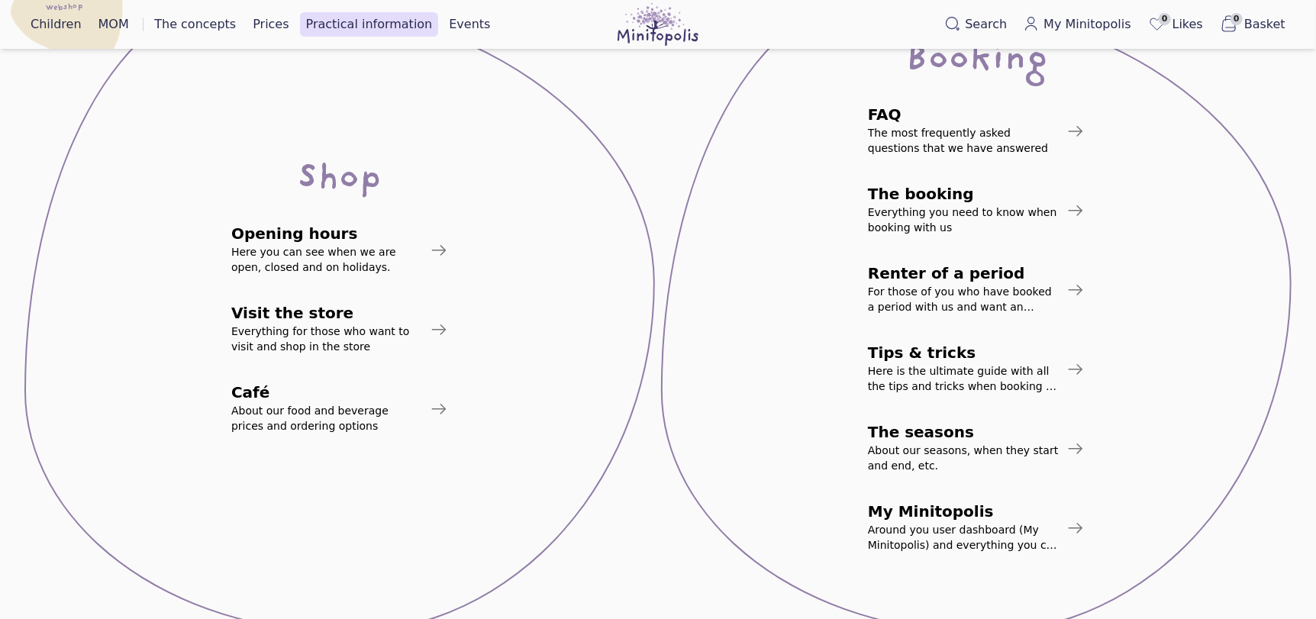
scroll to position [241, 0]
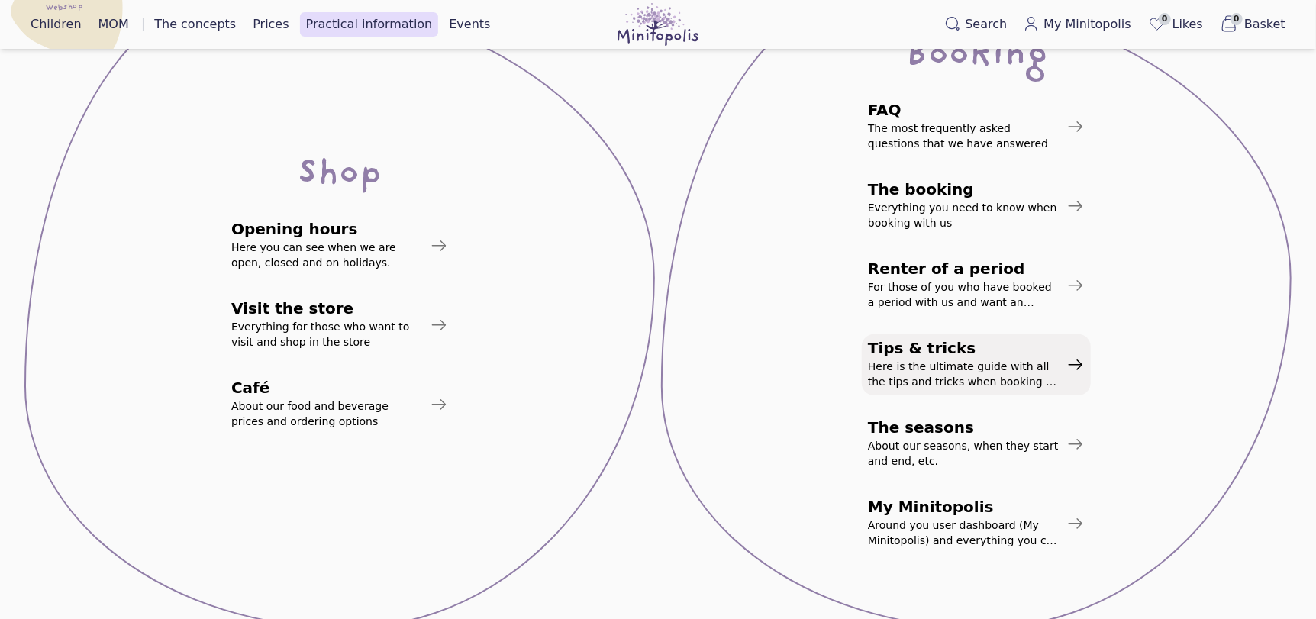
click at [943, 379] on font "Here is the ultimate guide with all the tips and tricks when booking a period w…" at bounding box center [962, 381] width 188 height 43
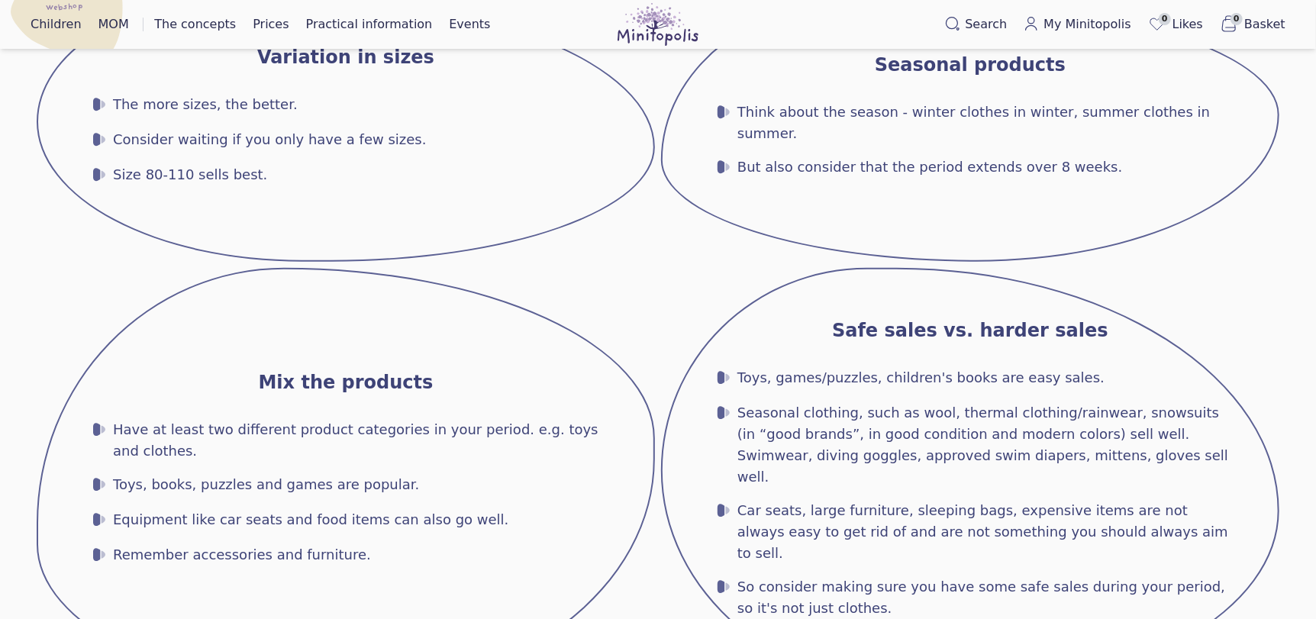
scroll to position [2, 0]
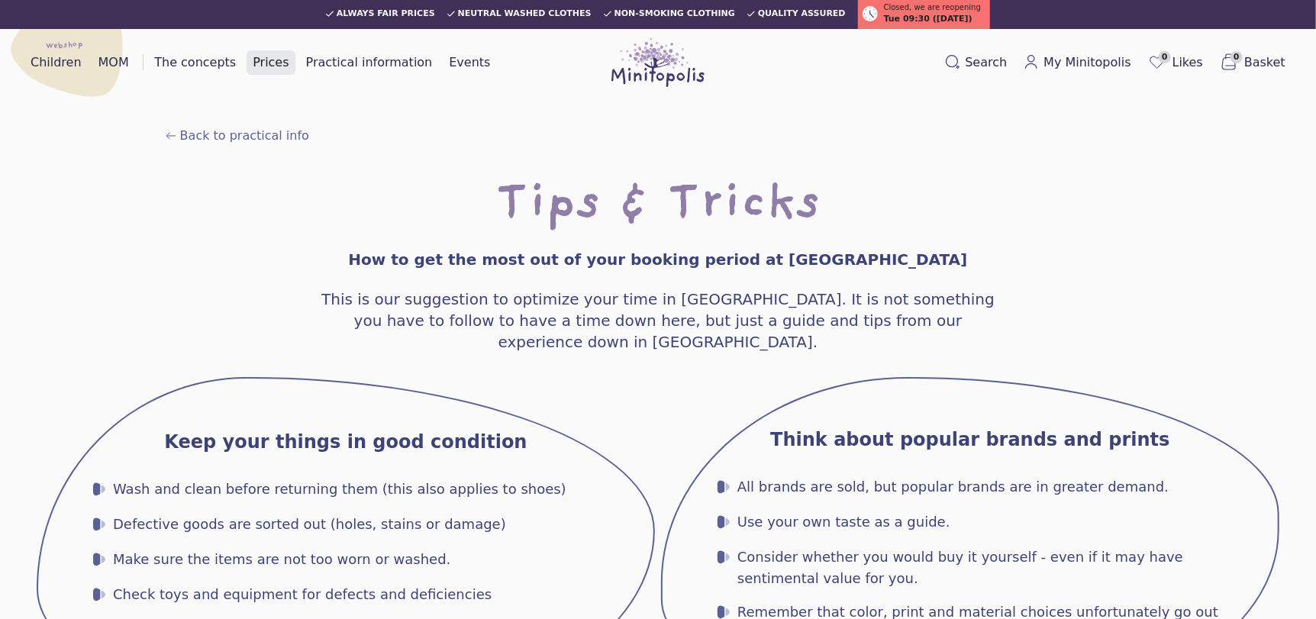
click at [264, 55] on font "Prices" at bounding box center [271, 62] width 36 height 14
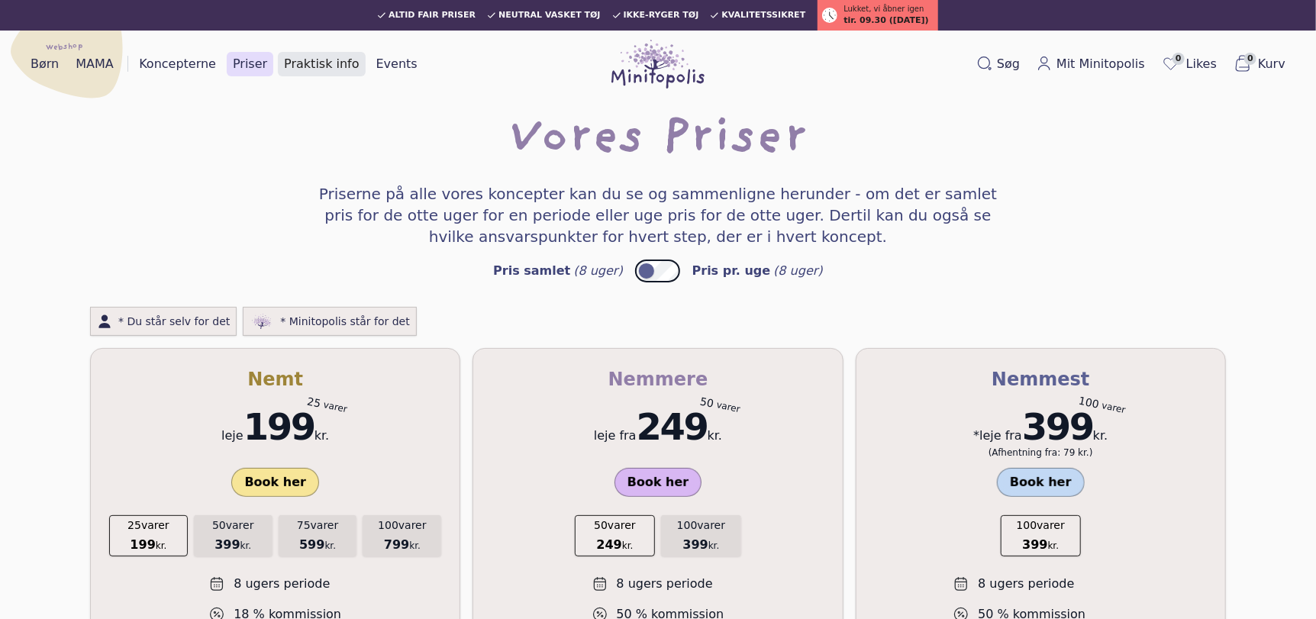
click at [304, 58] on link "Praktisk info" at bounding box center [321, 64] width 87 height 24
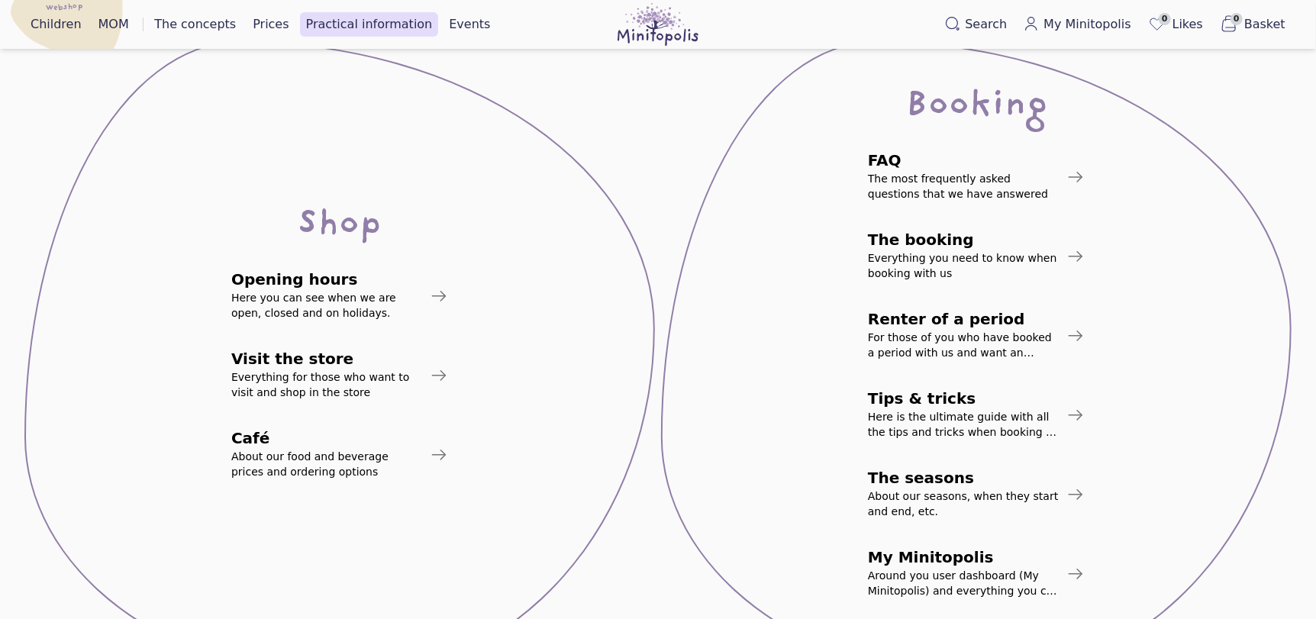
scroll to position [204, 0]
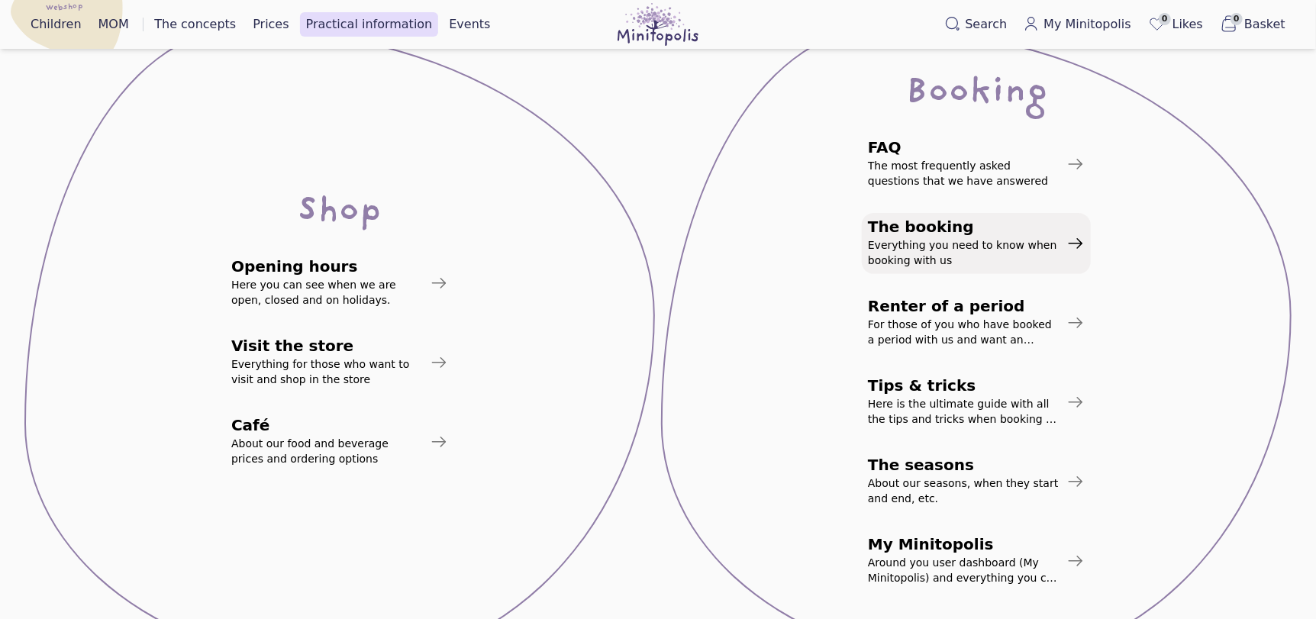
click at [965, 250] on font "Everything you need to know when booking with us" at bounding box center [962, 252] width 189 height 27
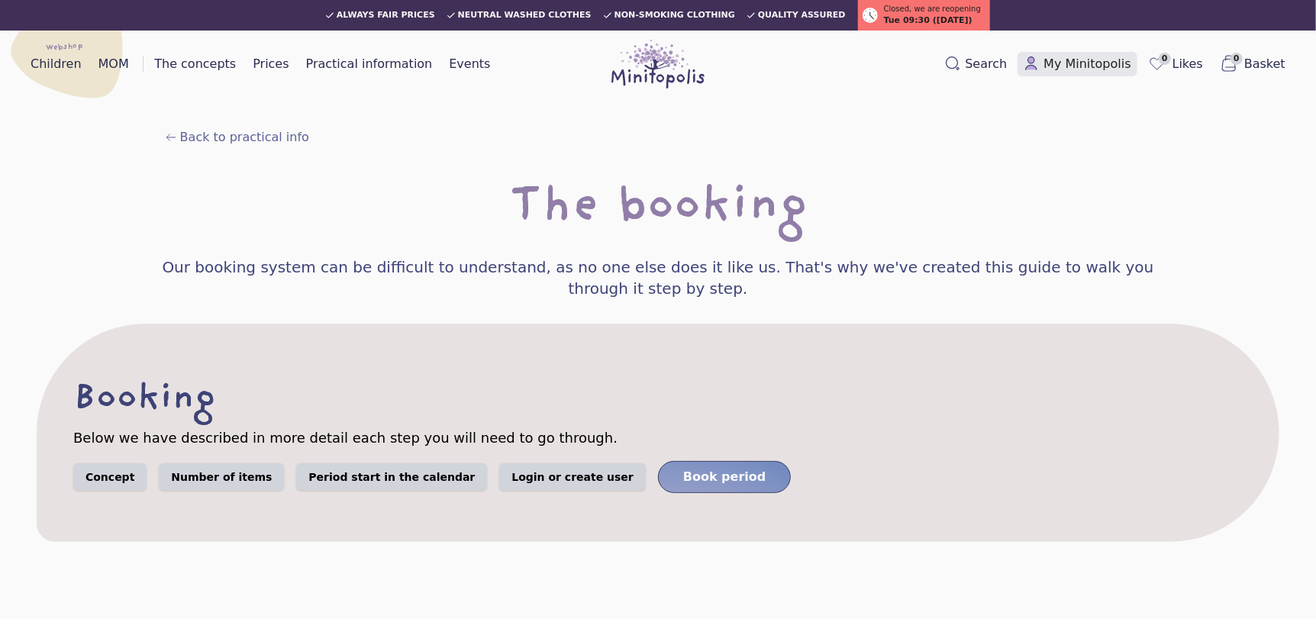
click at [1084, 62] on font "My Minitopolis" at bounding box center [1086, 63] width 87 height 14
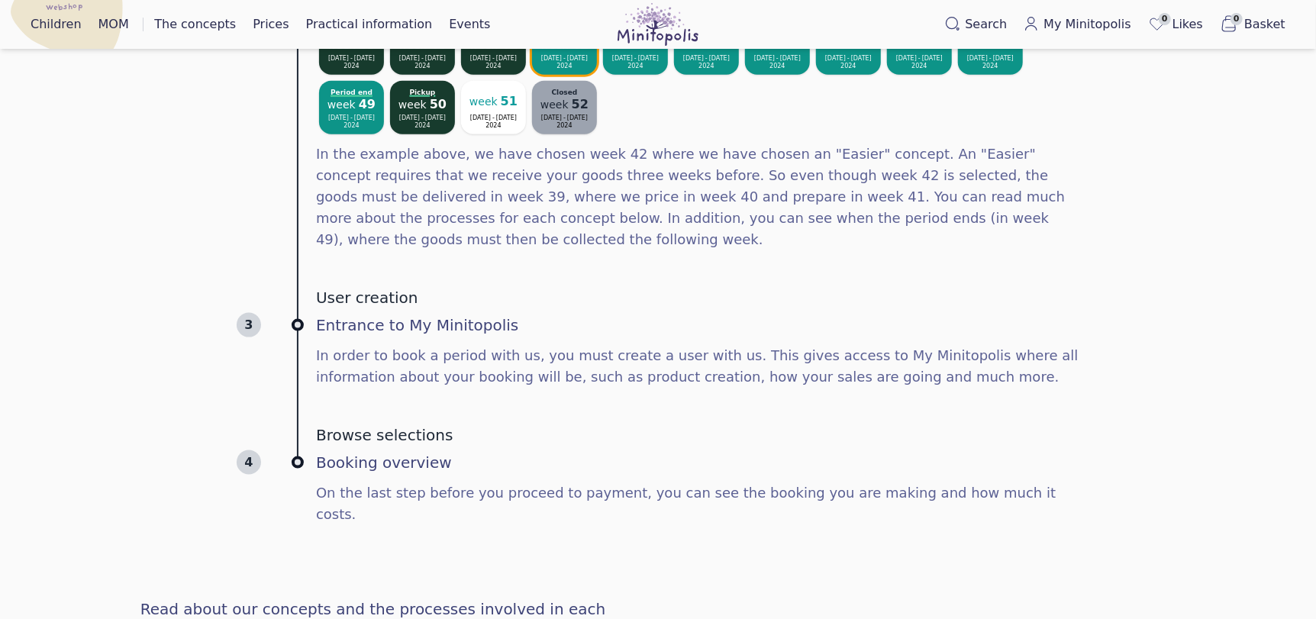
scroll to position [1038, 0]
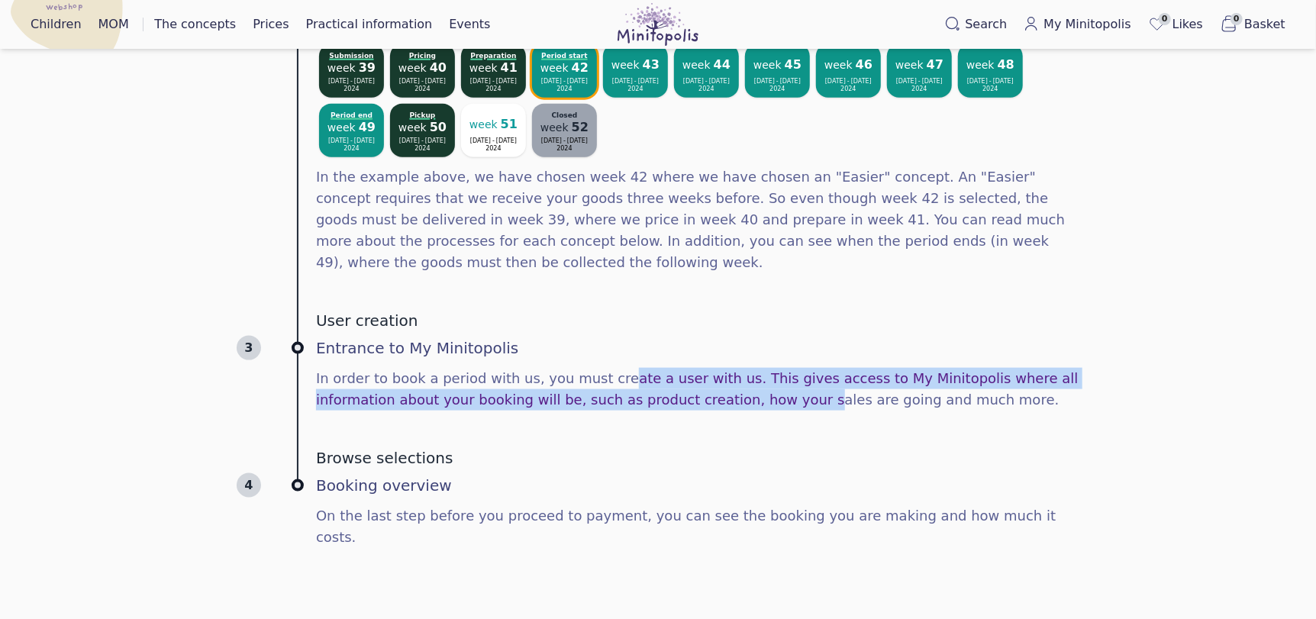
drag, startPoint x: 601, startPoint y: 338, endPoint x: 708, endPoint y: 346, distance: 107.9
click at [708, 370] on font "In order to book a period with us, you must create a user with us. This gives a…" at bounding box center [697, 388] width 762 height 37
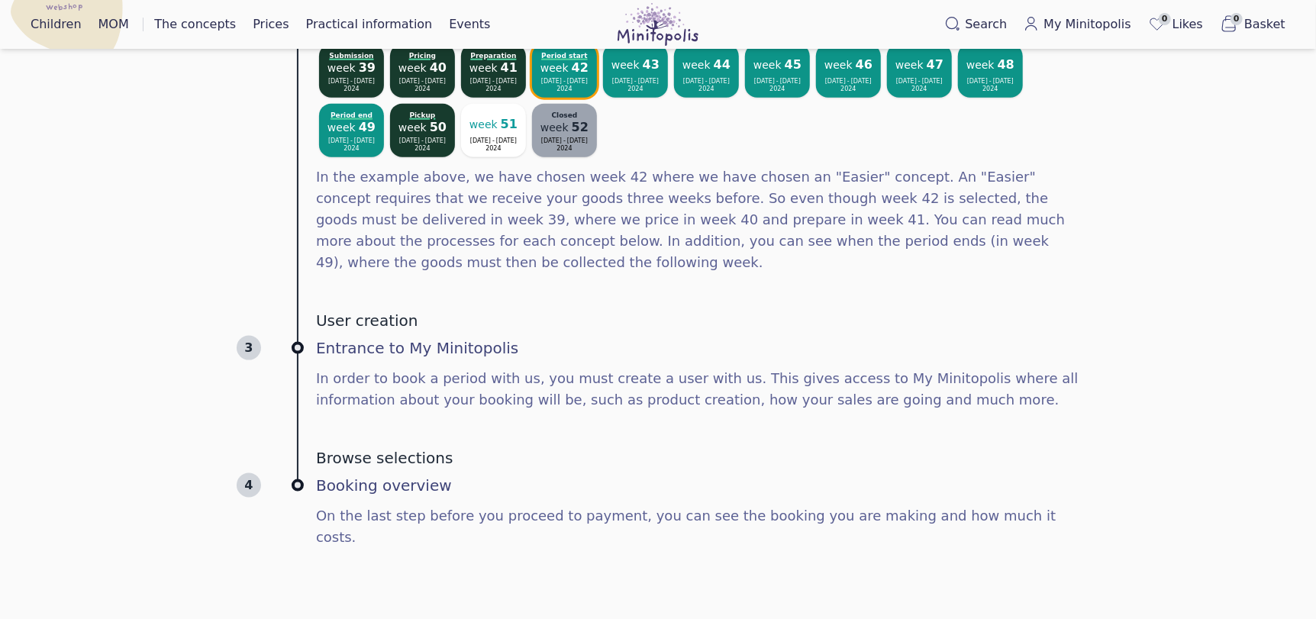
click at [795, 382] on div "User creation 3 Entrance to My Minitopolis In order to book a period with us, y…" at bounding box center [658, 360] width 842 height 137
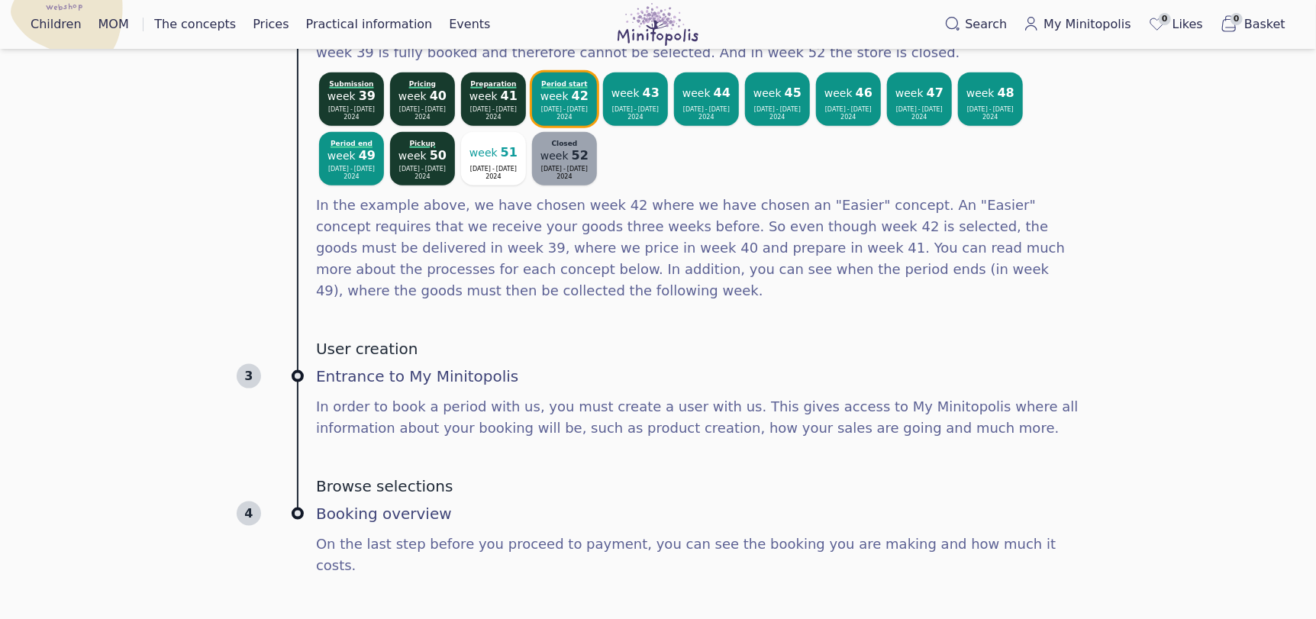
scroll to position [1013, 0]
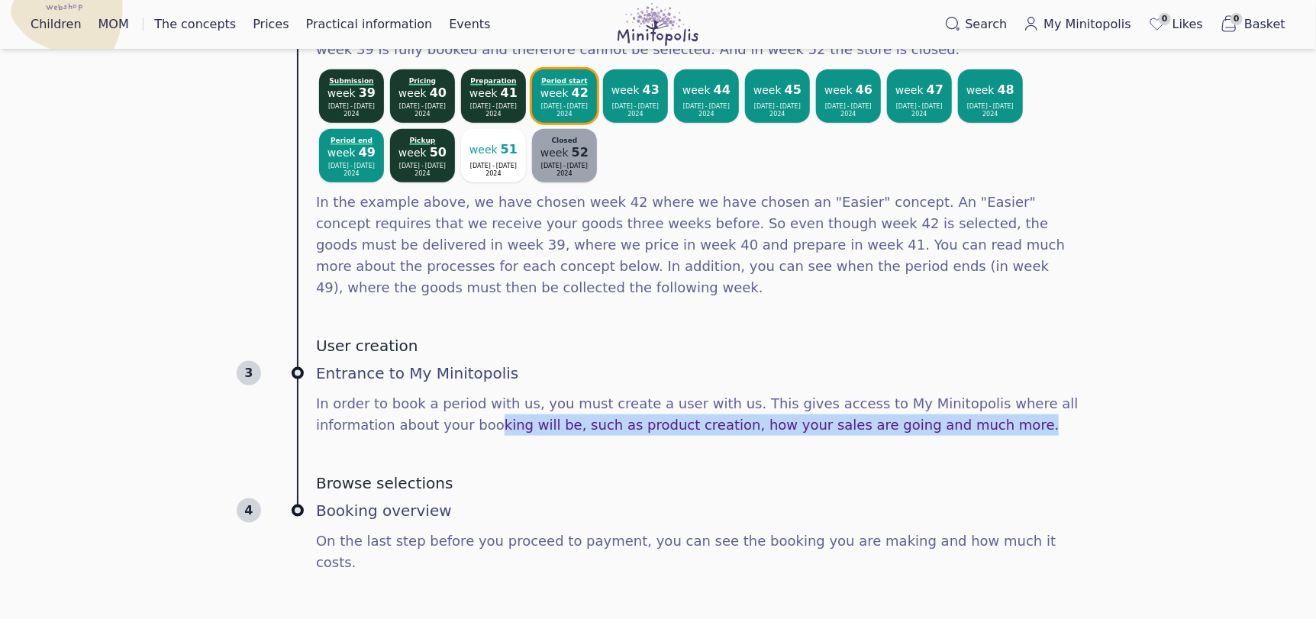
drag, startPoint x: 407, startPoint y: 382, endPoint x: 991, endPoint y: 385, distance: 583.8
click at [991, 393] on p "In order to book a period with us, you must create a user with us. This gives a…" at bounding box center [697, 414] width 763 height 43
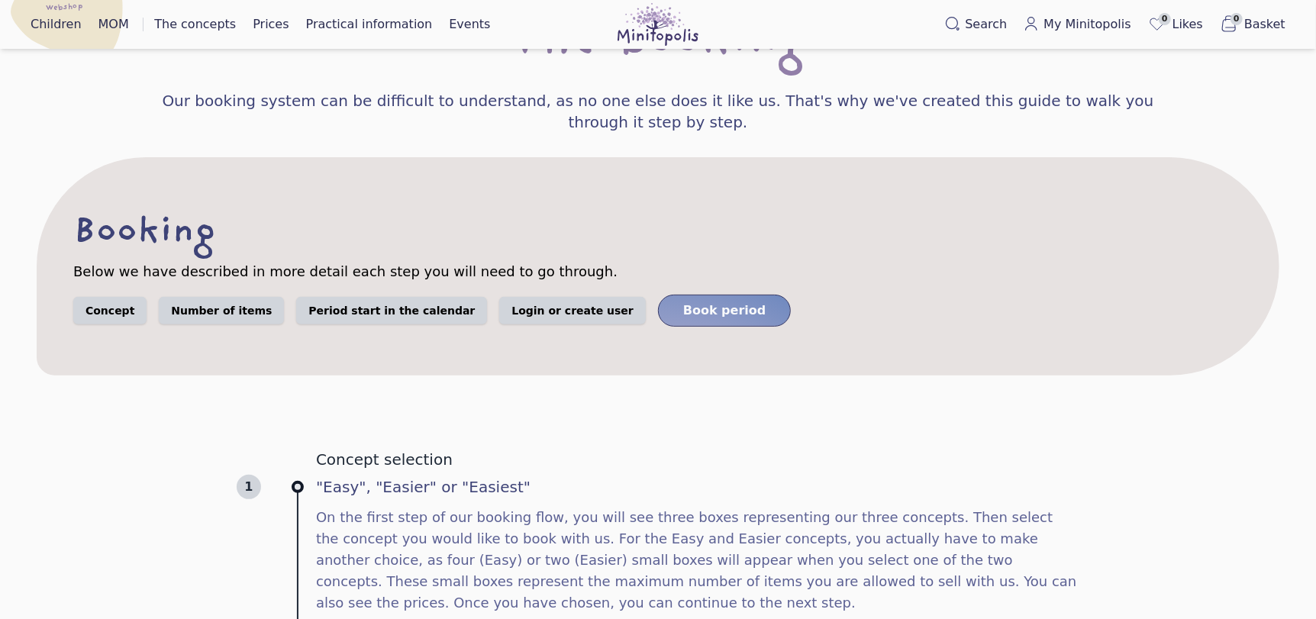
scroll to position [125, 0]
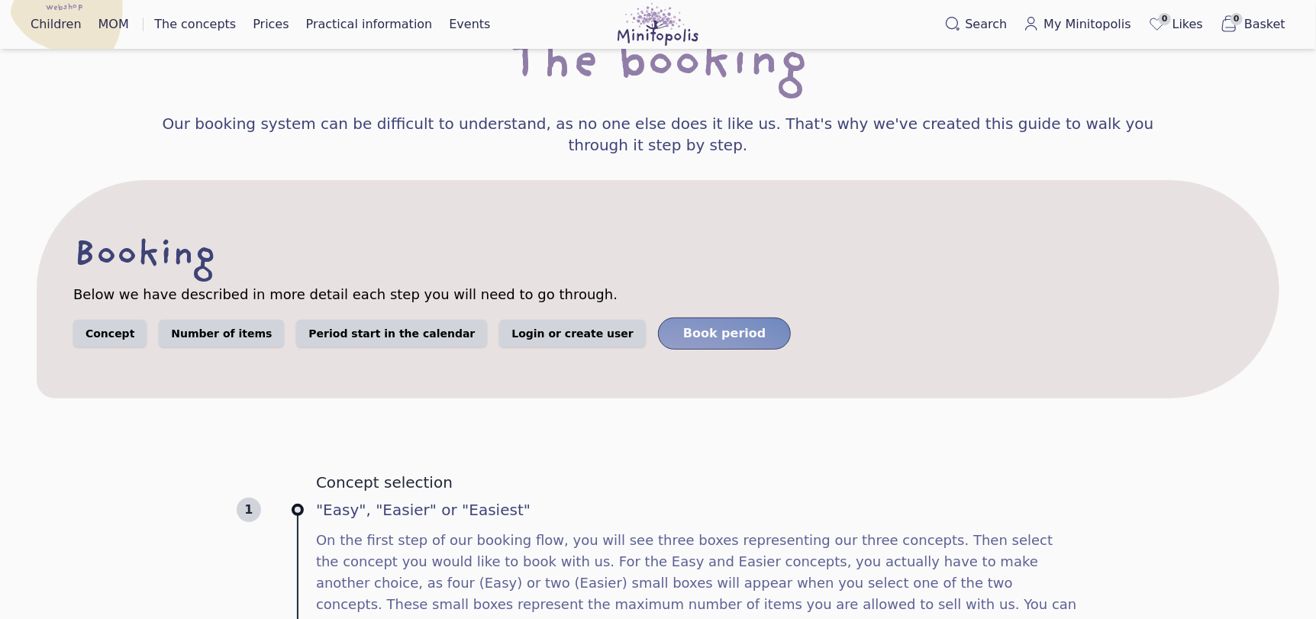
click at [511, 328] on font "Login or create user" at bounding box center [572, 333] width 122 height 12
click at [419, 295] on font "Below we have described in more detail each step you will need to go through." at bounding box center [345, 294] width 544 height 16
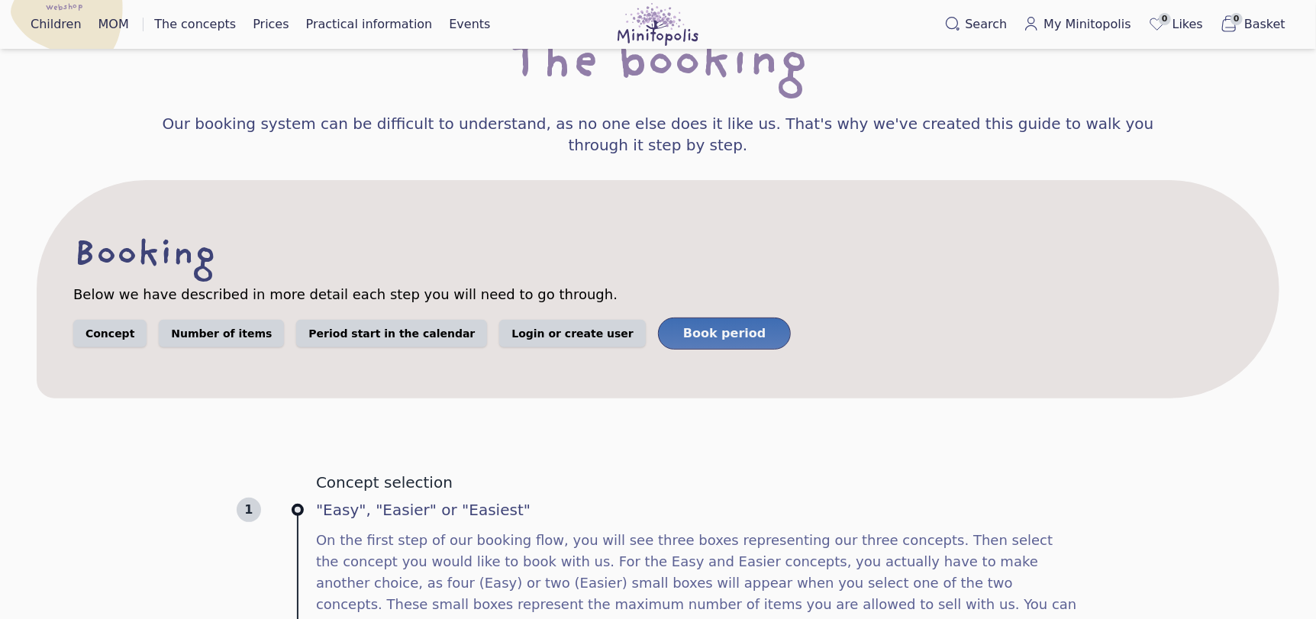
click at [683, 329] on font "Book period" at bounding box center [724, 333] width 83 height 14
click at [221, 21] on font "The concepts" at bounding box center [195, 24] width 82 height 14
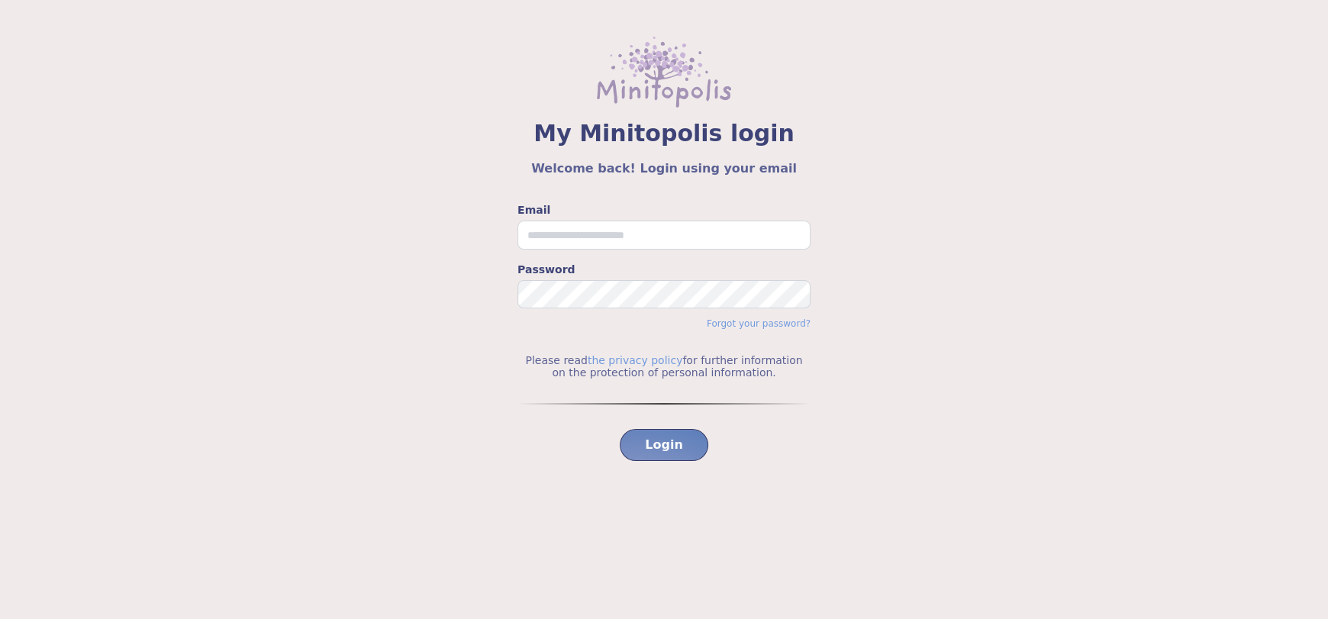
click at [917, 333] on div "Email Password Forgot your password? Please read the privacy policy for further…" at bounding box center [664, 374] width 1255 height 345
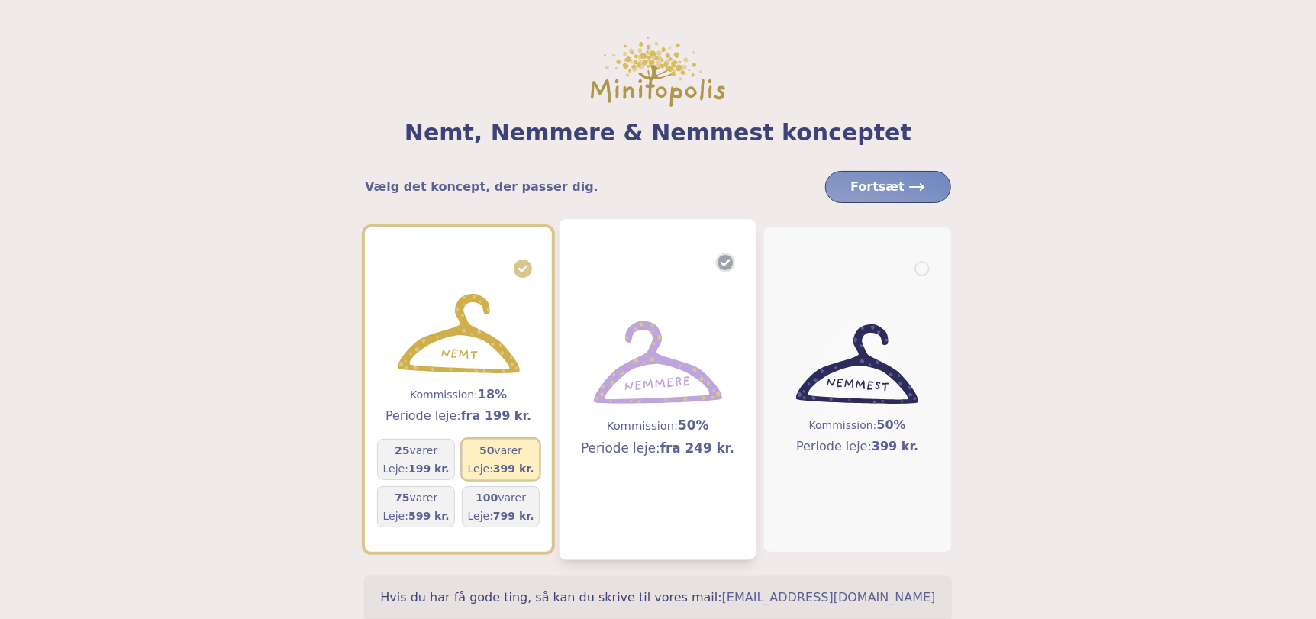
click at [636, 366] on img at bounding box center [658, 362] width 128 height 83
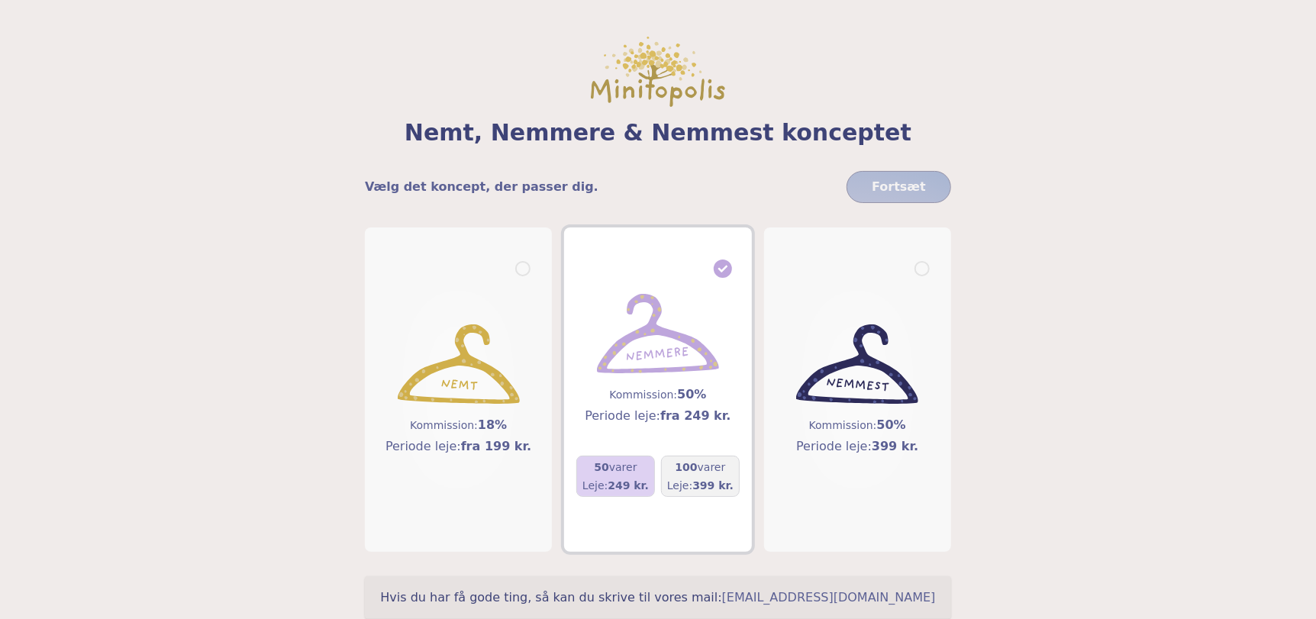
click at [614, 479] on span "249 kr." at bounding box center [627, 485] width 41 height 12
click at [881, 188] on span "Fortsæt" at bounding box center [888, 187] width 76 height 18
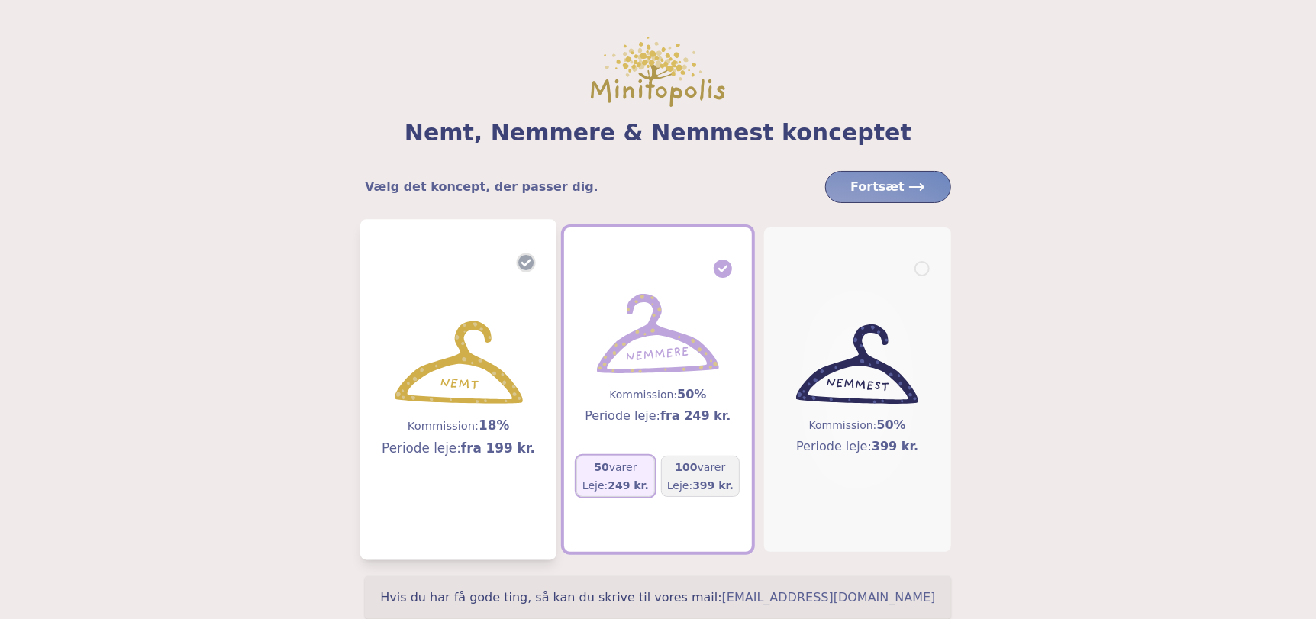
click at [418, 382] on img at bounding box center [459, 362] width 128 height 83
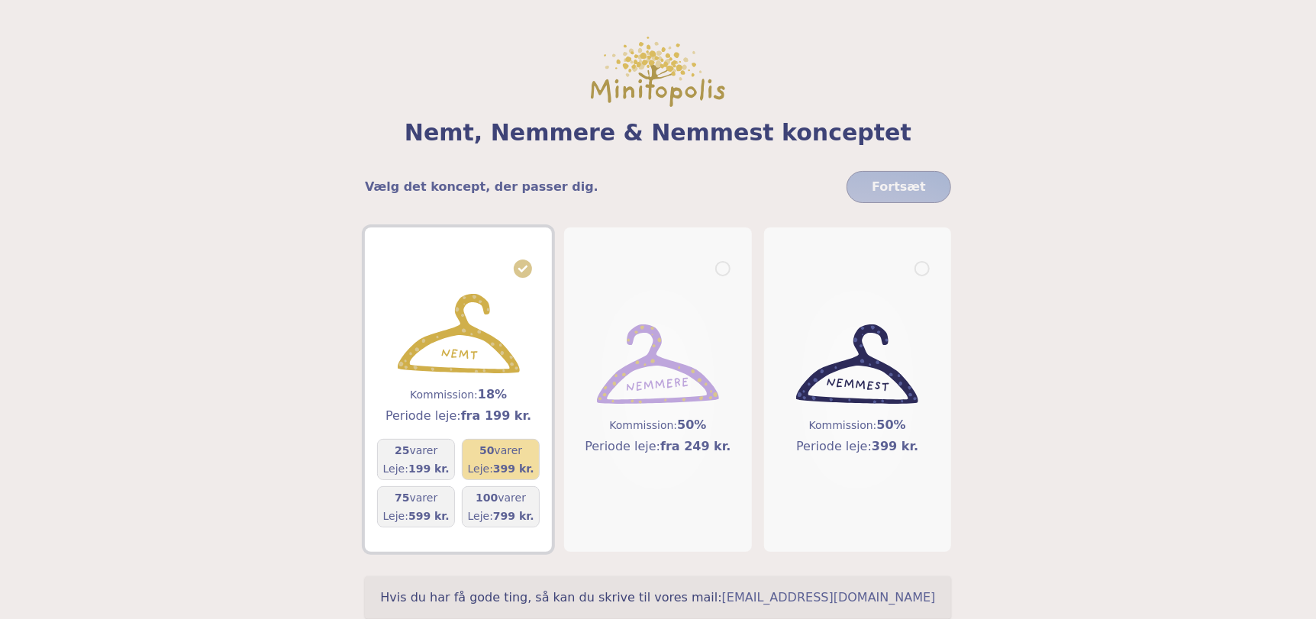
click at [499, 462] on span "399 kr." at bounding box center [513, 468] width 41 height 12
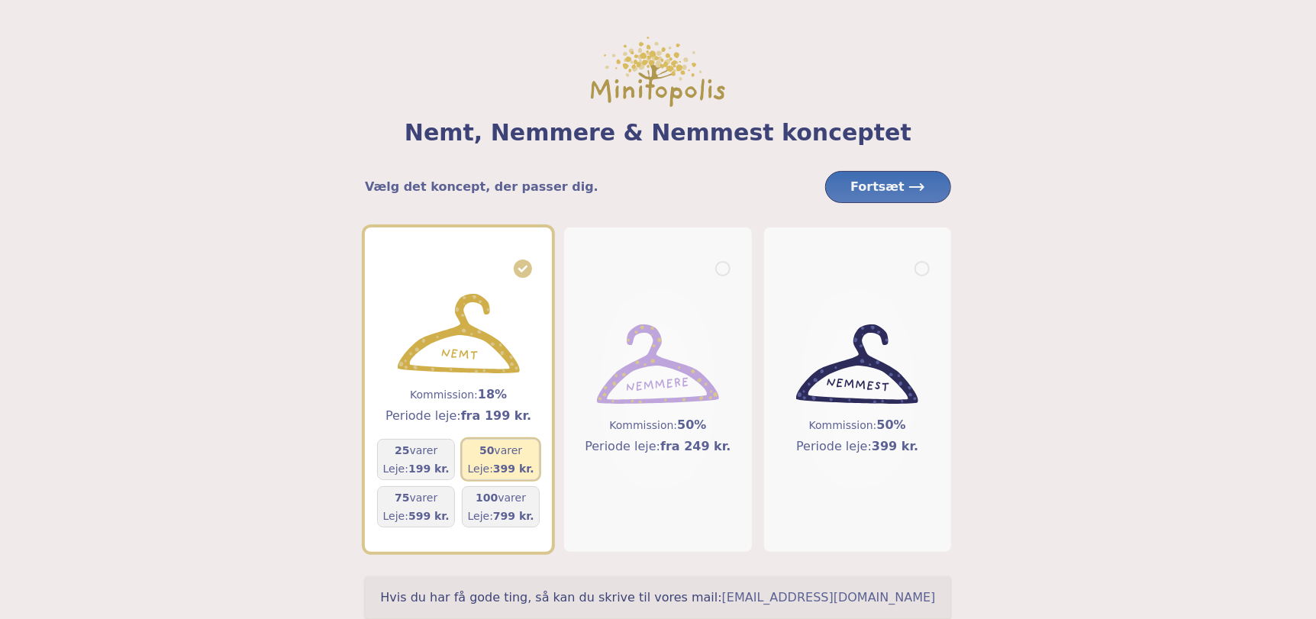
click at [870, 191] on span "Fortsæt" at bounding box center [888, 187] width 76 height 18
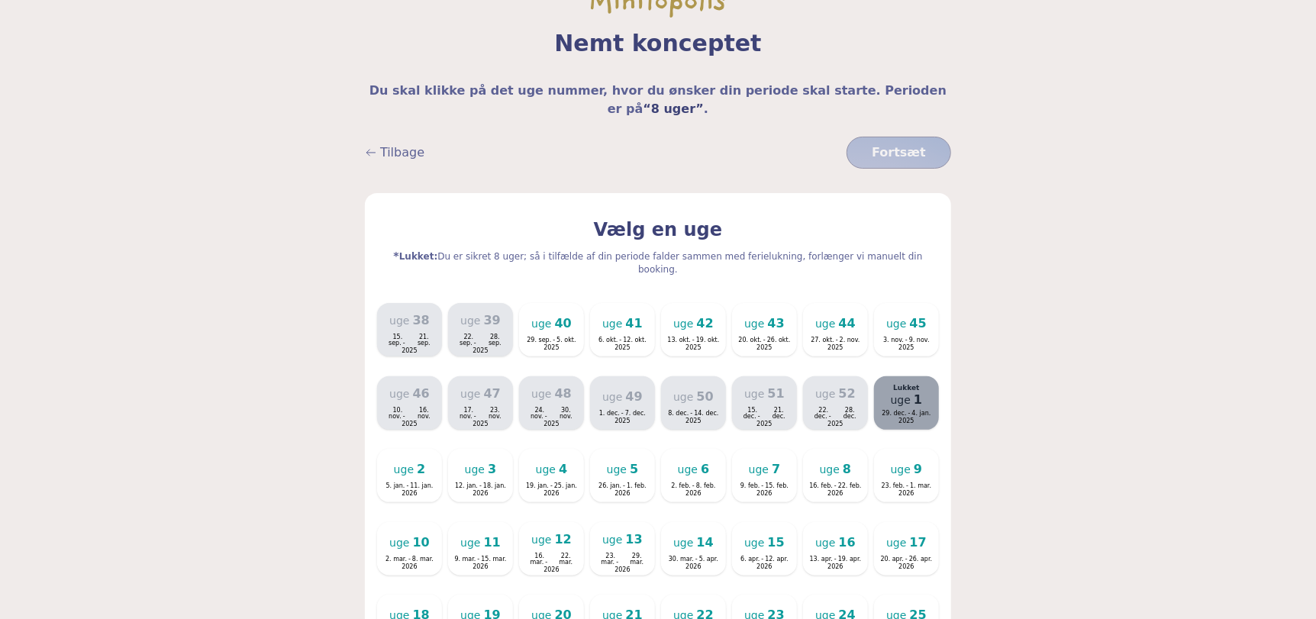
scroll to position [88, 0]
click at [623, 311] on div "uge 41 6. okt. - 12. okt. 2025" at bounding box center [622, 331] width 60 height 40
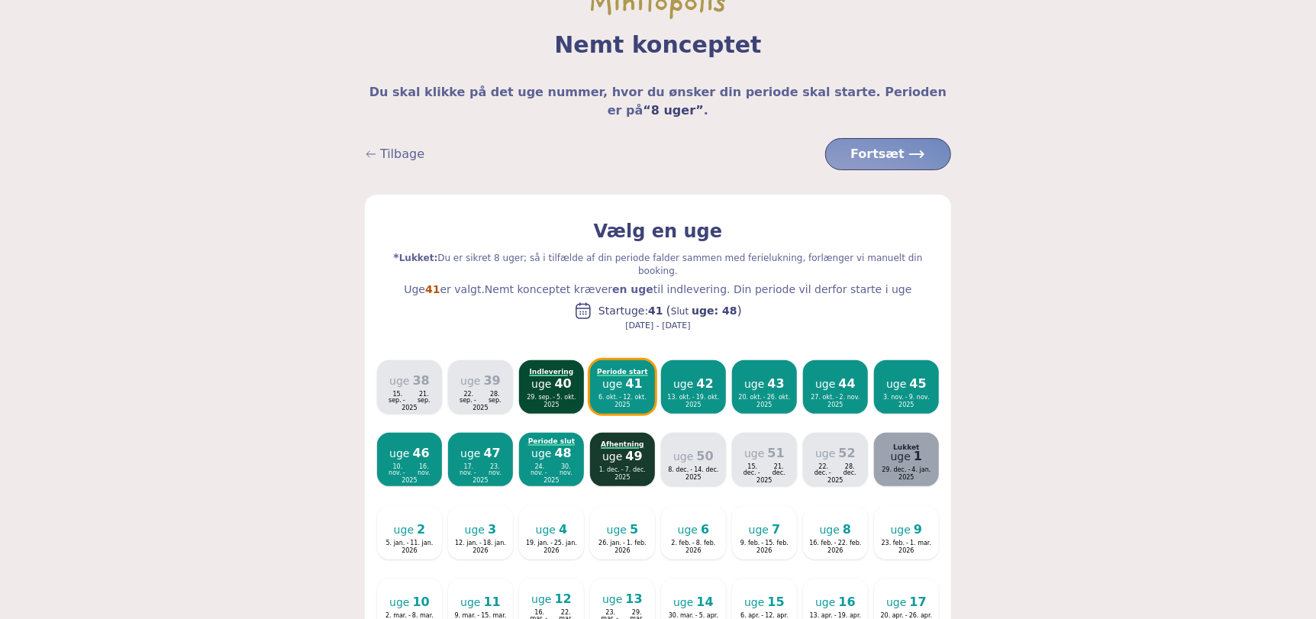
click at [551, 394] on span "-" at bounding box center [553, 397] width 5 height 7
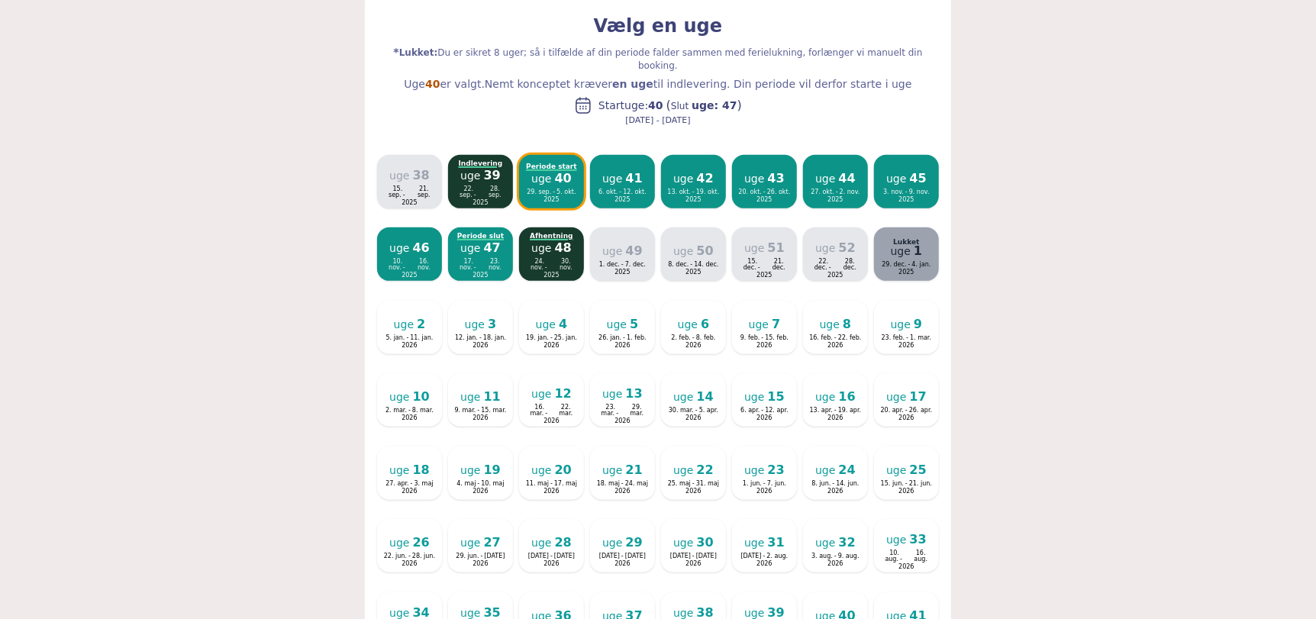
scroll to position [0, 0]
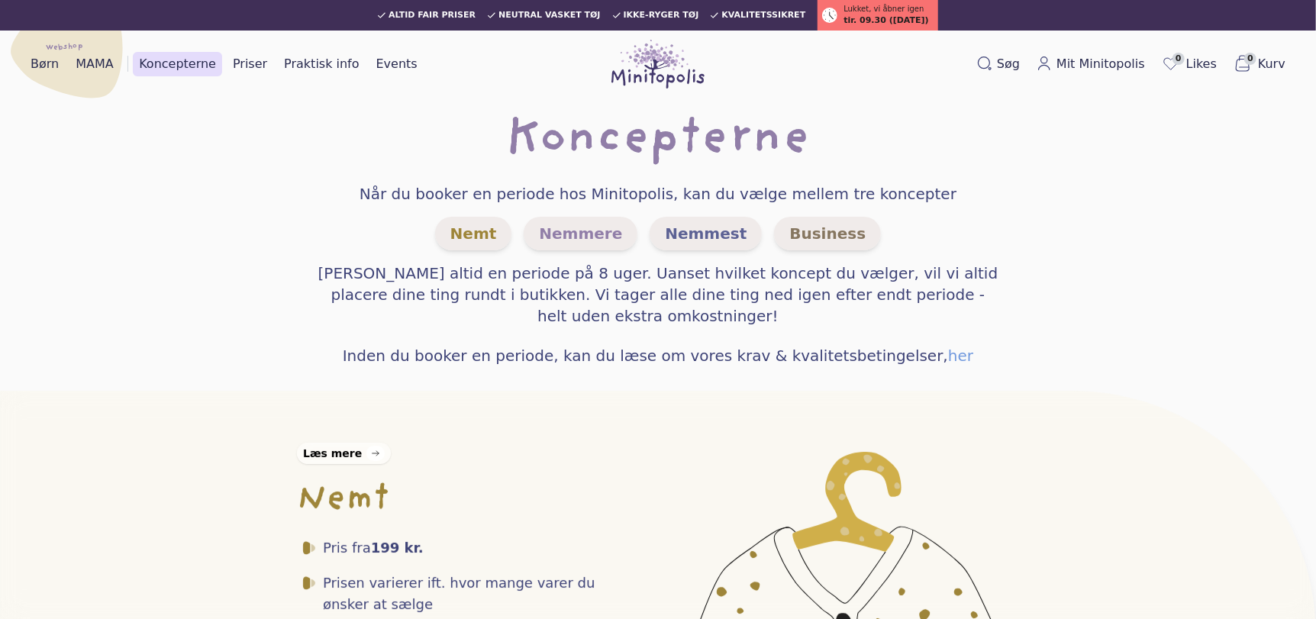
click at [343, 461] on div "Læs mere" at bounding box center [332, 453] width 59 height 15
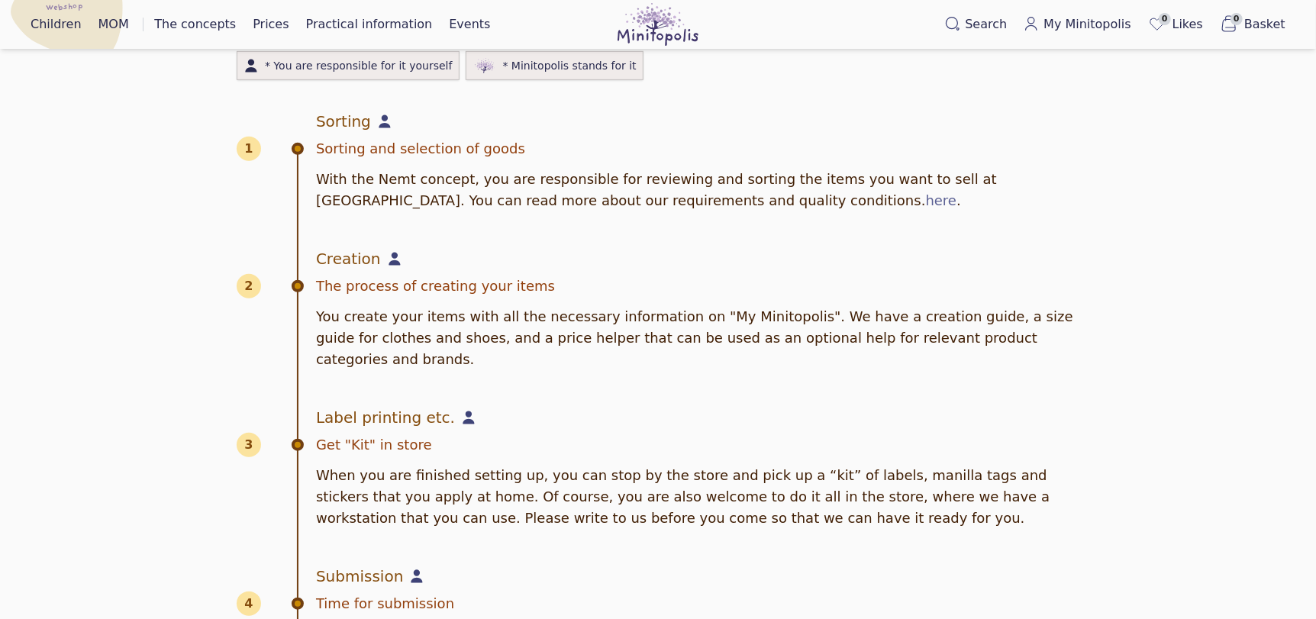
scroll to position [579, 0]
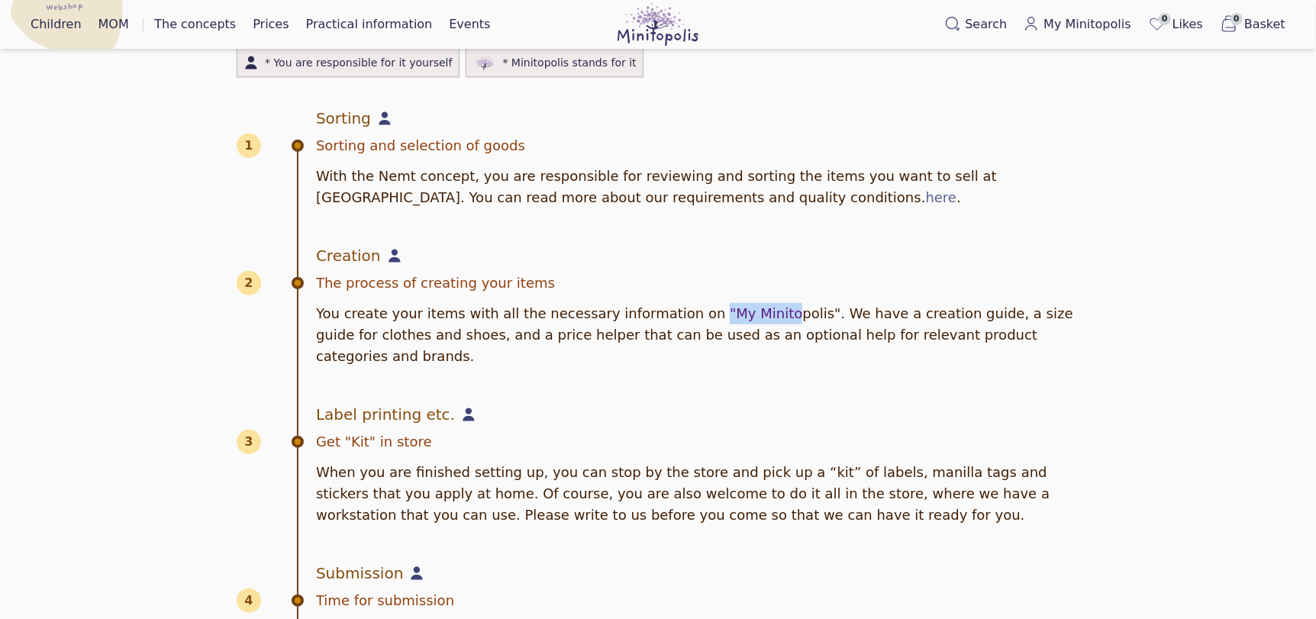
drag, startPoint x: 678, startPoint y: 306, endPoint x: 744, endPoint y: 306, distance: 65.6
click at [744, 306] on font "You create your items with all the necessary information on "My Minitopolis". W…" at bounding box center [694, 334] width 757 height 59
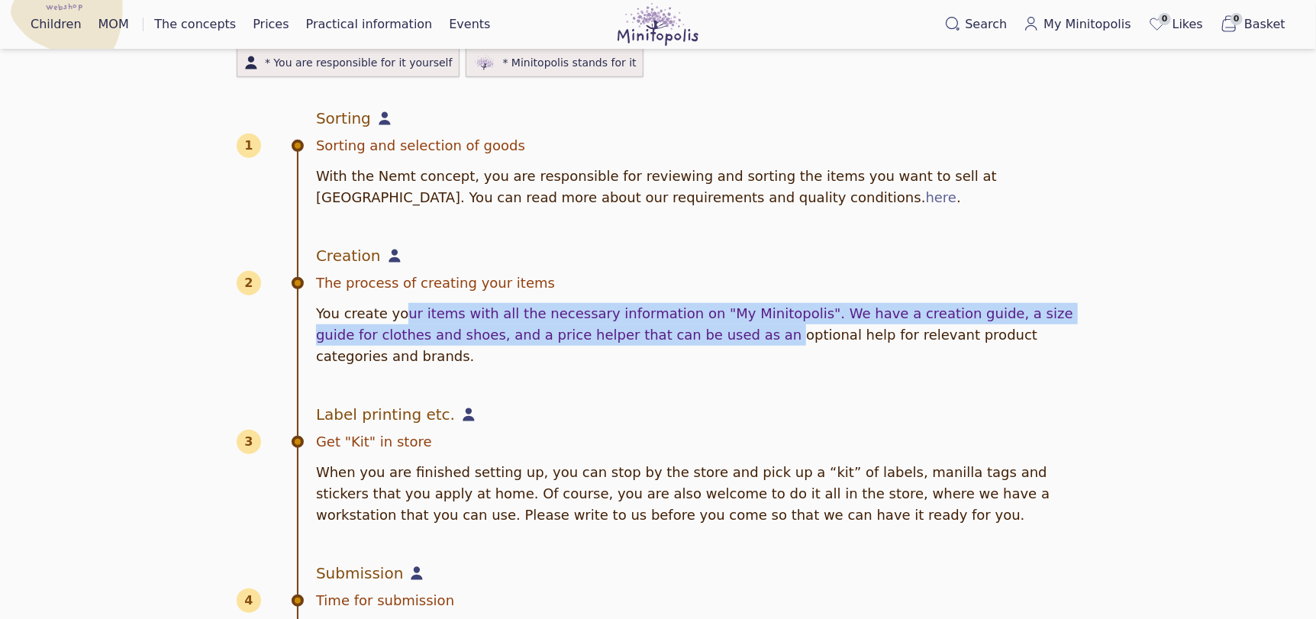
drag, startPoint x: 397, startPoint y: 311, endPoint x: 687, endPoint y: 343, distance: 291.7
click at [687, 343] on p "You create your items with all the necessary information on "My Minitopolis". W…" at bounding box center [697, 335] width 763 height 64
click at [617, 320] on font "You create your items with all the necessary information on "My Minitopolis". W…" at bounding box center [694, 334] width 757 height 59
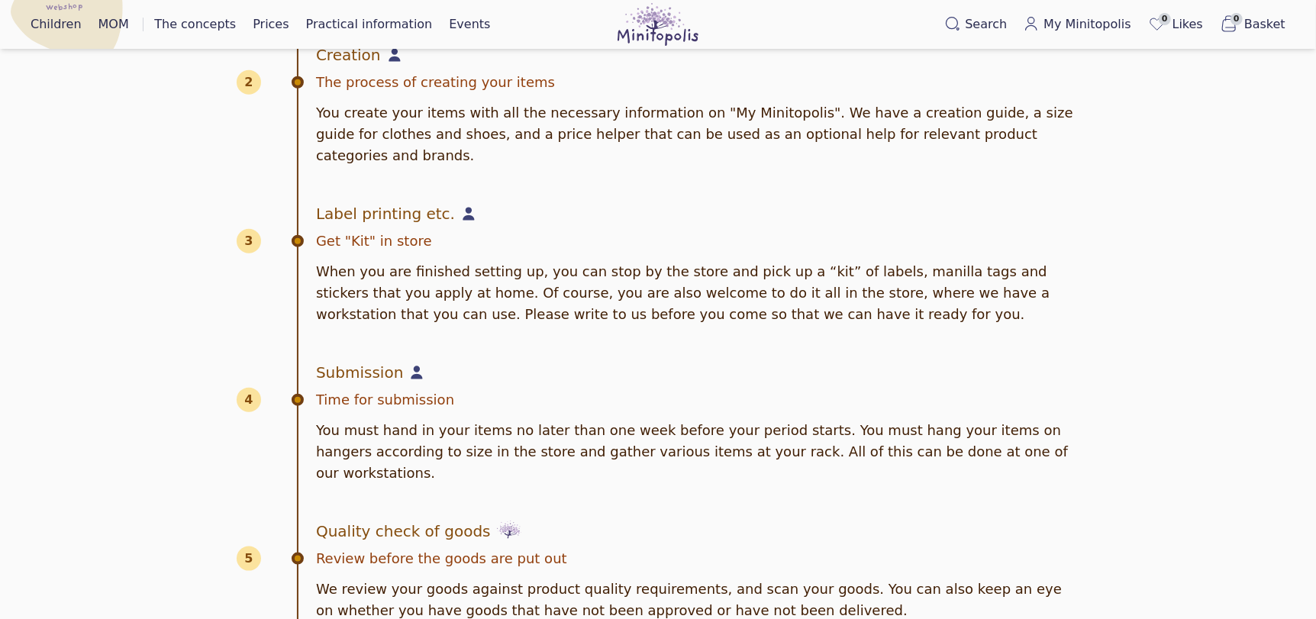
scroll to position [787, 0]
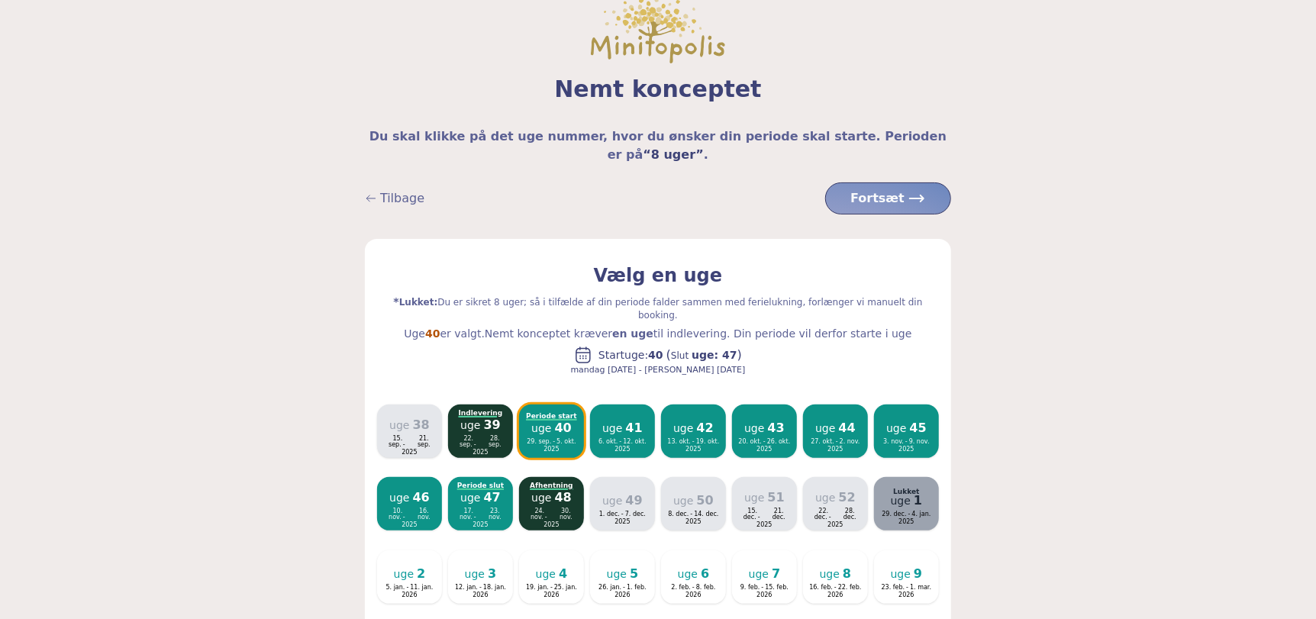
scroll to position [58, 0]
